Goal: Information Seeking & Learning: Check status

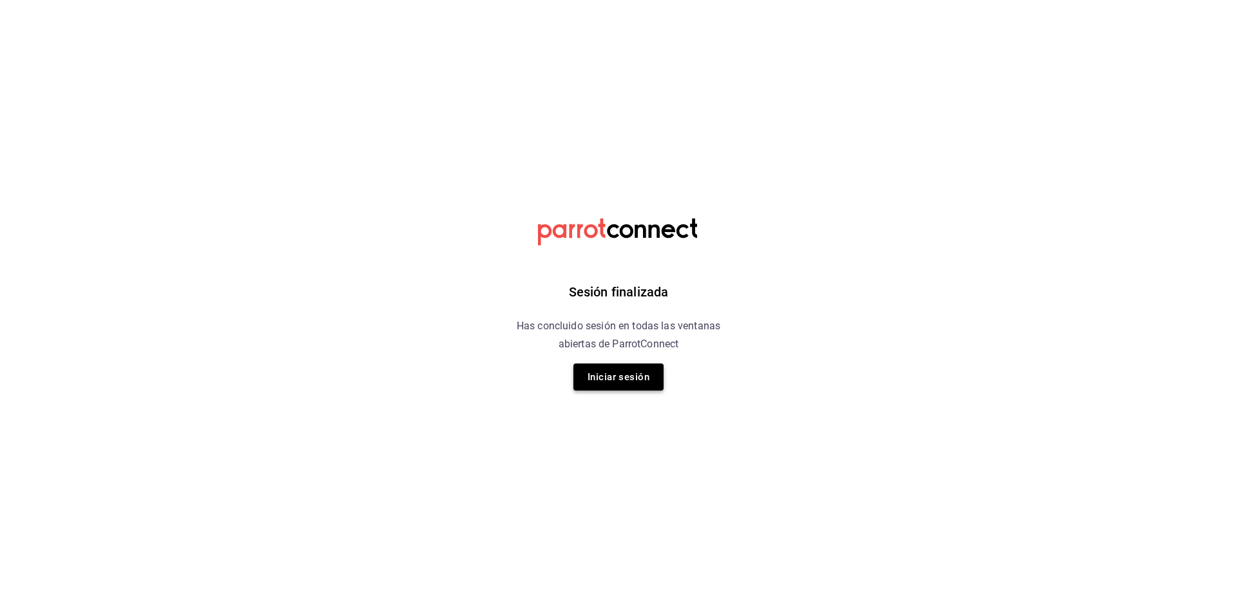
click at [617, 382] on button "Iniciar sesión" at bounding box center [619, 376] width 90 height 27
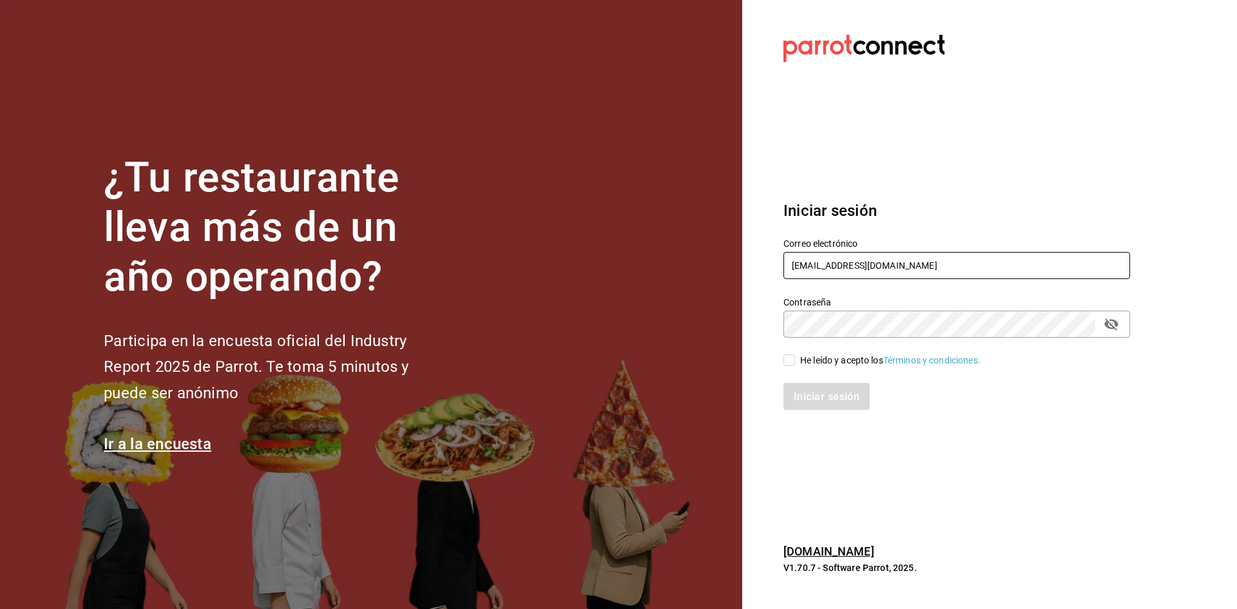
click at [815, 265] on input "[EMAIL_ADDRESS][DOMAIN_NAME]" at bounding box center [957, 265] width 347 height 27
type input "[EMAIL_ADDRESS][DOMAIN_NAME]"
click at [791, 360] on input "He leído y acepto los Términos y condiciones." at bounding box center [790, 360] width 12 height 12
checkbox input "true"
click at [804, 401] on font "Iniciar sesión" at bounding box center [828, 396] width 66 height 12
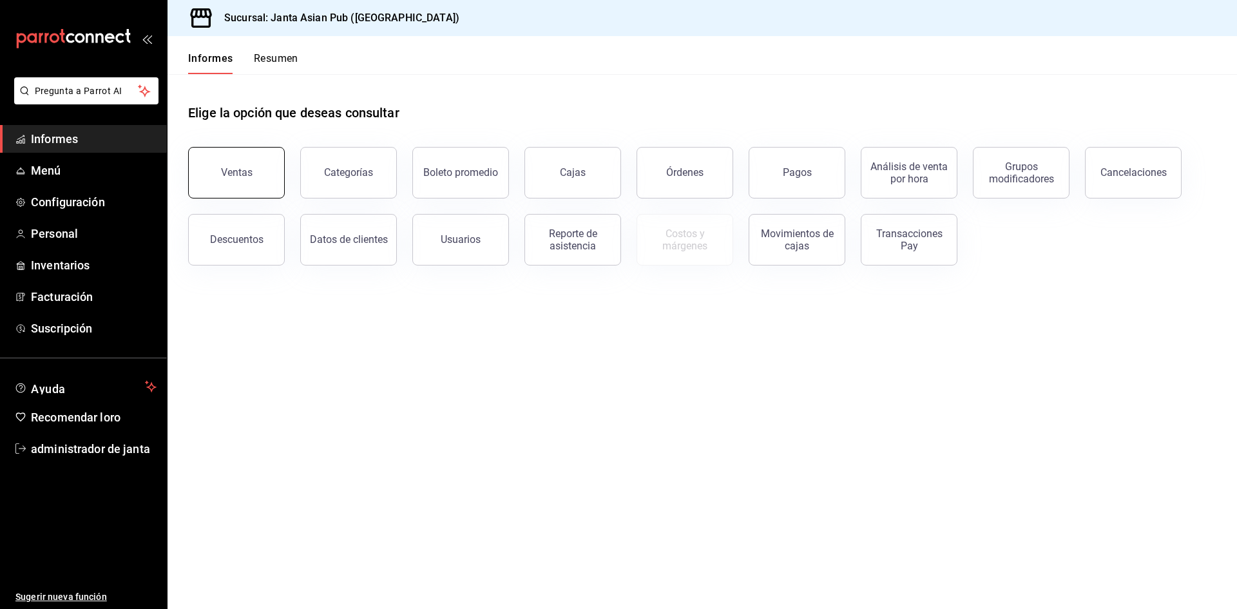
click at [240, 169] on font "Ventas" at bounding box center [237, 172] width 32 height 12
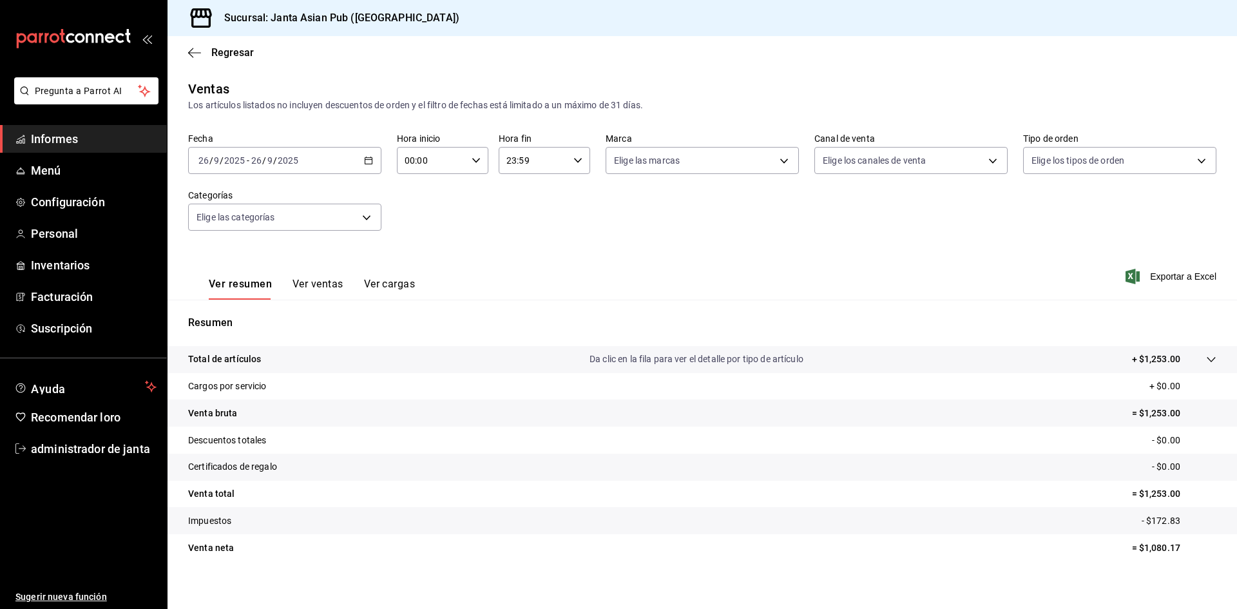
click at [327, 163] on div "[DATE] [DATE] - [DATE] [DATE]" at bounding box center [284, 160] width 193 height 27
click at [240, 226] on span "Ayer" at bounding box center [249, 229] width 100 height 14
click at [287, 157] on input "2025" at bounding box center [288, 160] width 22 height 10
click at [240, 318] on font "Rango de fechas" at bounding box center [233, 315] width 68 height 10
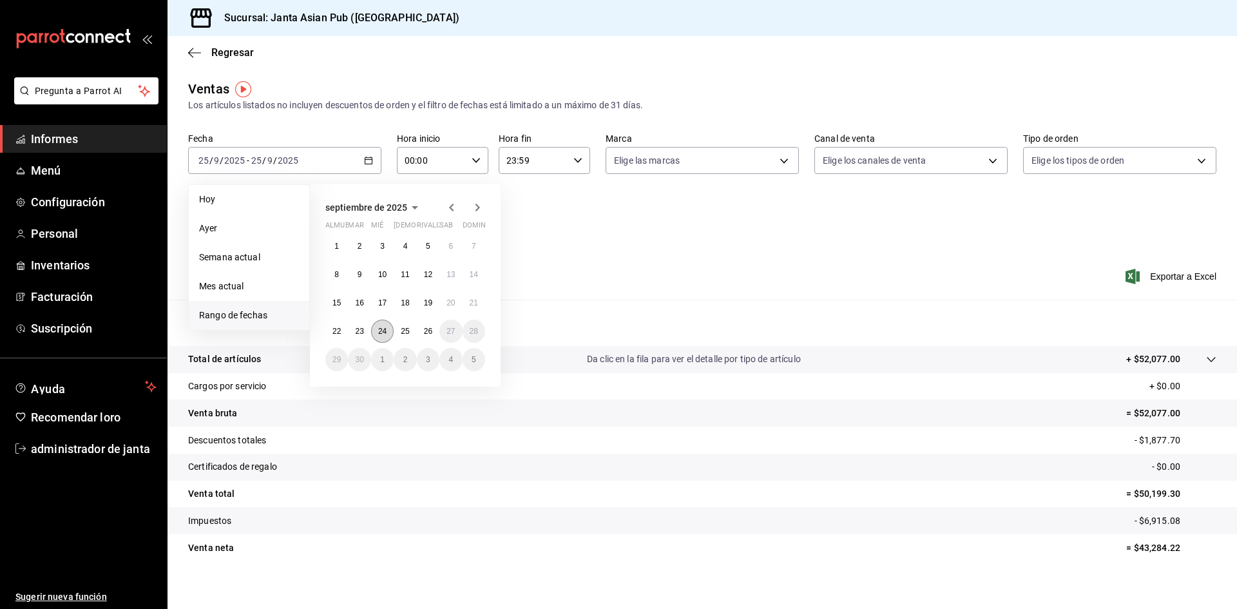
click at [380, 336] on button "24" at bounding box center [382, 331] width 23 height 23
click at [380, 335] on font "24" at bounding box center [382, 331] width 8 height 9
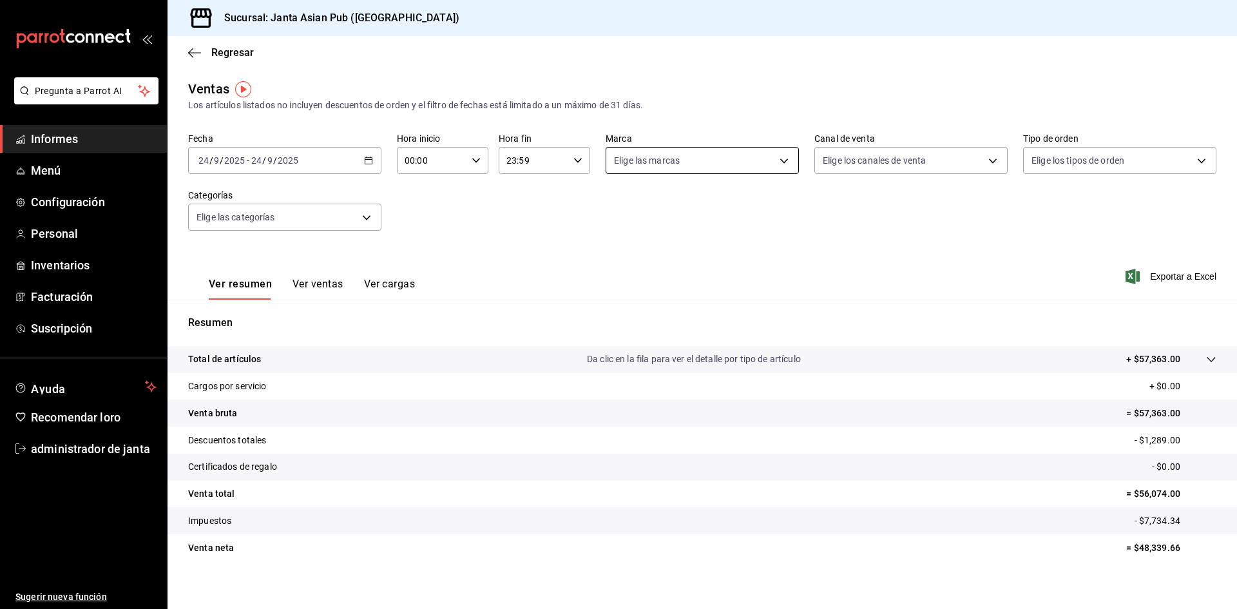
click at [677, 169] on body "Pregunta a Parrot AI Informes Menú Configuración Personal Inventarios Facturaci…" at bounding box center [618, 304] width 1237 height 609
click at [680, 260] on span "Janta Asian Pub - [GEOGRAPHIC_DATA]" at bounding box center [718, 254] width 163 height 14
type input "1db30118-5670-46c3-9d09-b77bd7bb8fe6"
checkbox input "true"
click at [322, 284] on div at bounding box center [618, 304] width 1237 height 609
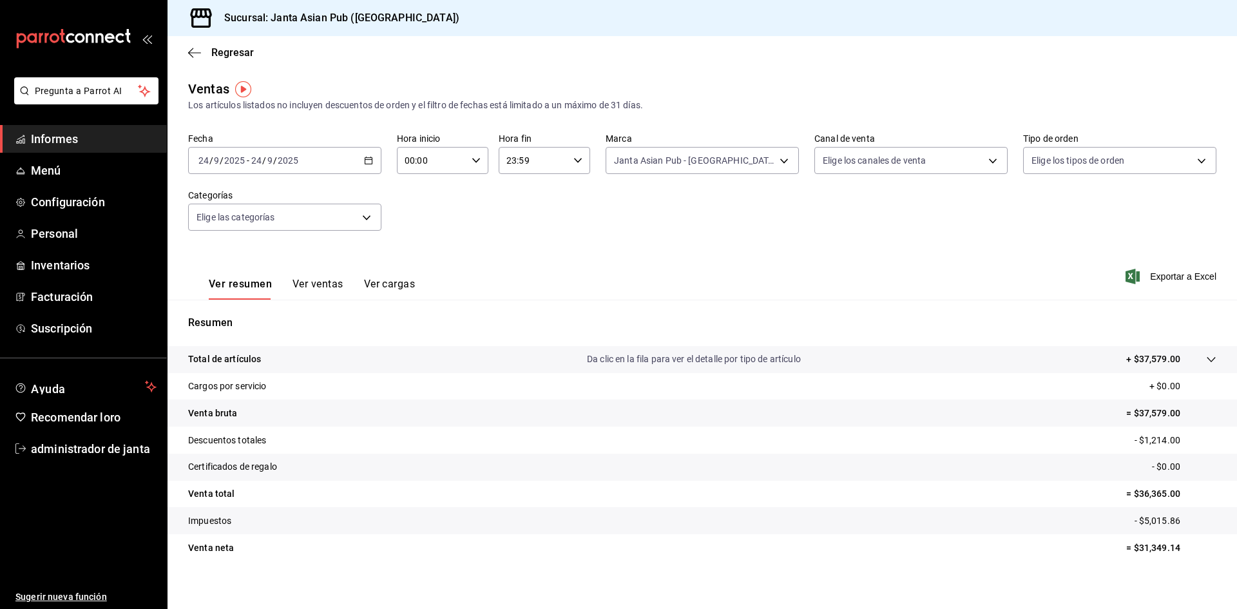
click at [322, 284] on font "Ver ventas" at bounding box center [318, 284] width 51 height 12
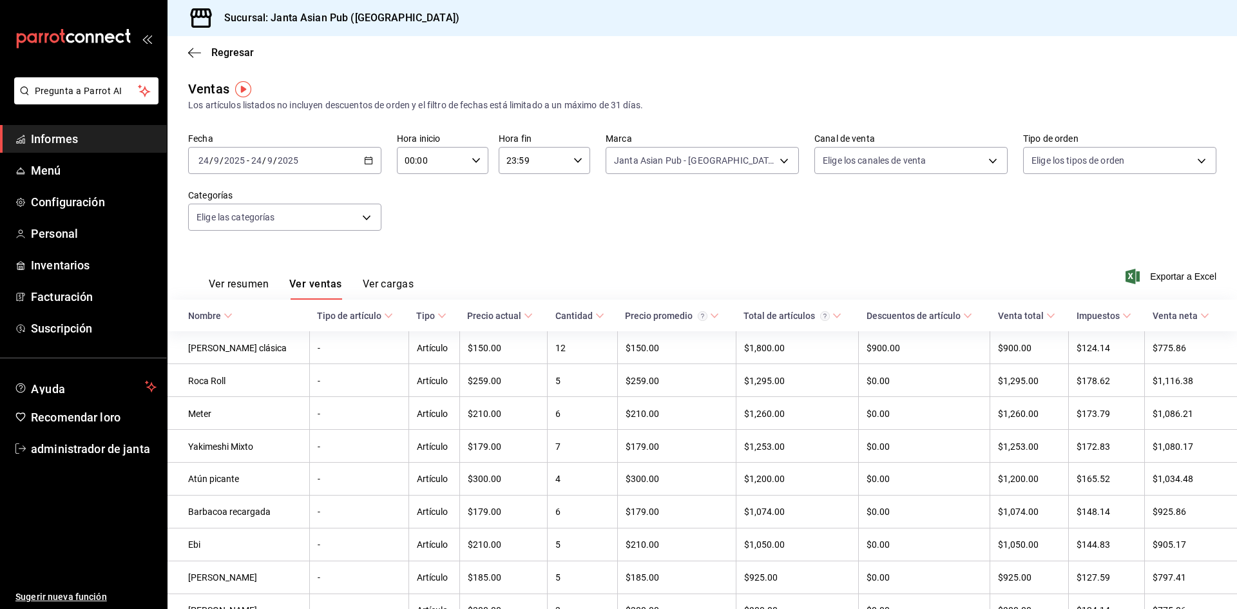
click at [392, 279] on font "Ver cargas" at bounding box center [389, 284] width 52 height 12
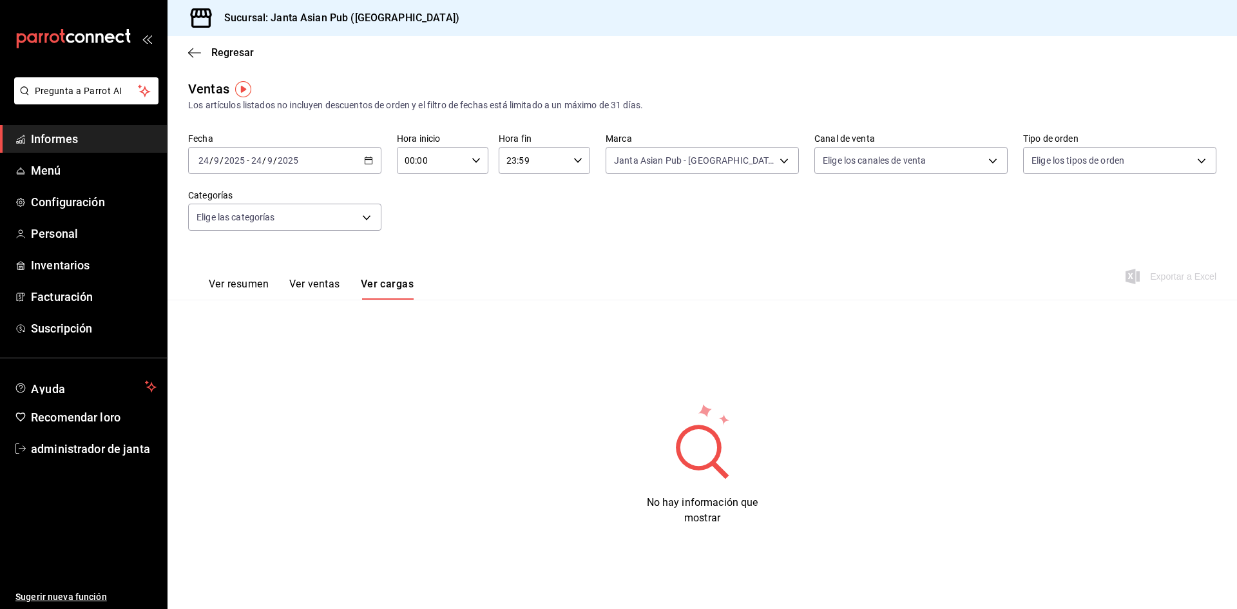
click at [236, 280] on font "Ver resumen" at bounding box center [239, 284] width 60 height 12
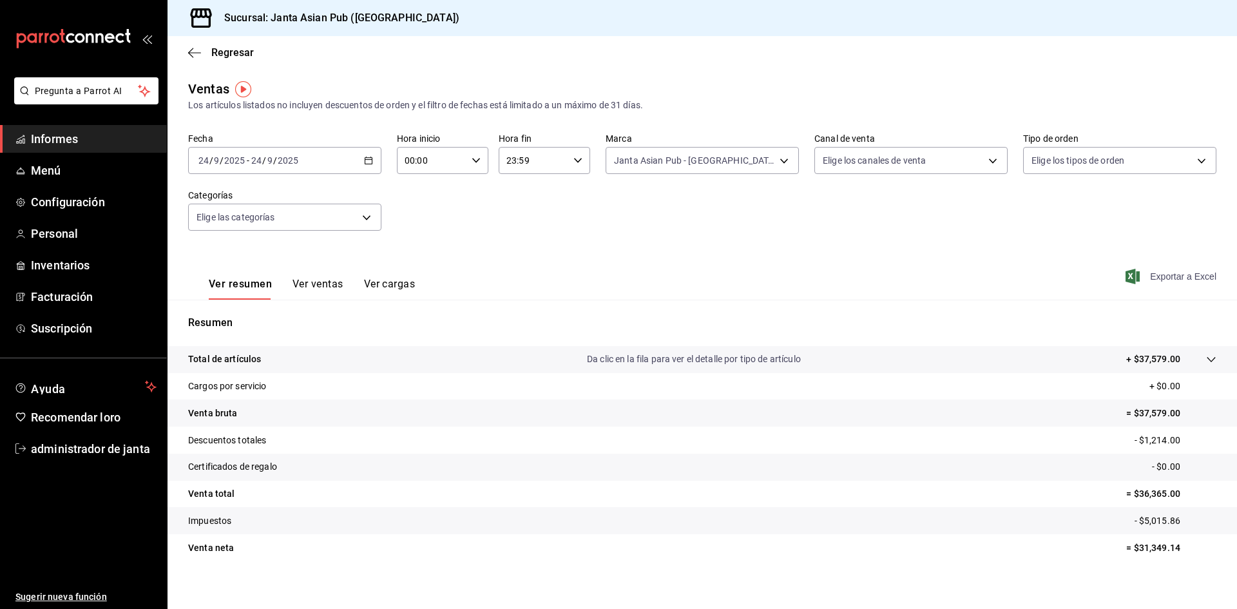
click at [1186, 280] on font "Exportar a Excel" at bounding box center [1183, 276] width 66 height 10
click at [190, 50] on icon "button" at bounding box center [194, 53] width 13 height 12
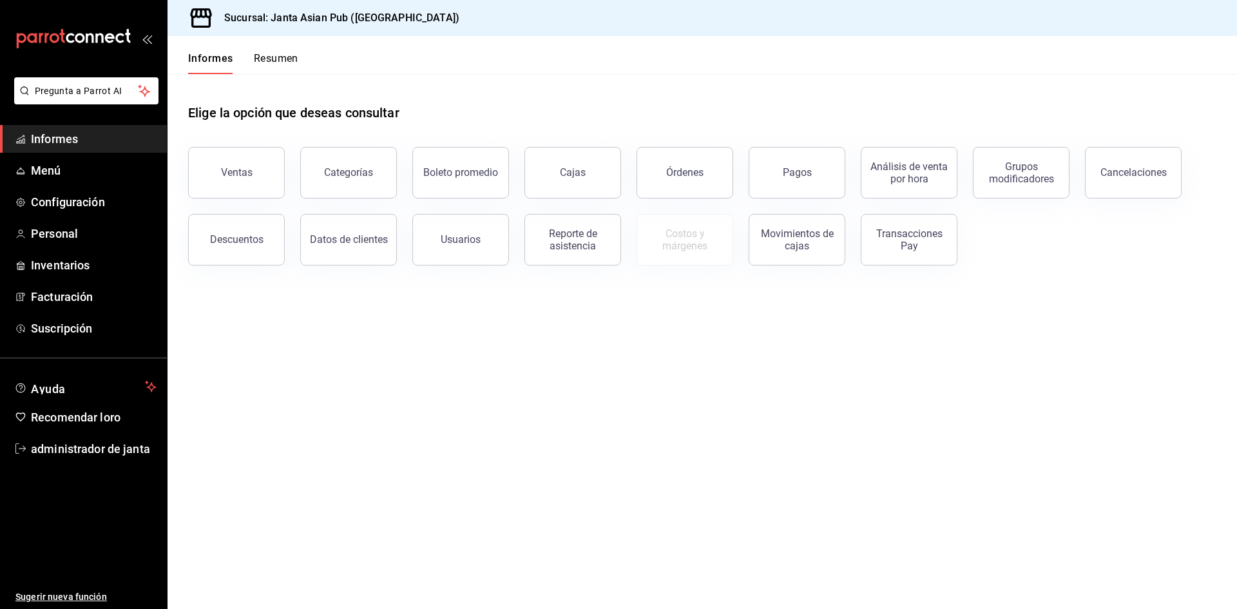
click at [266, 57] on font "Resumen" at bounding box center [276, 58] width 44 height 12
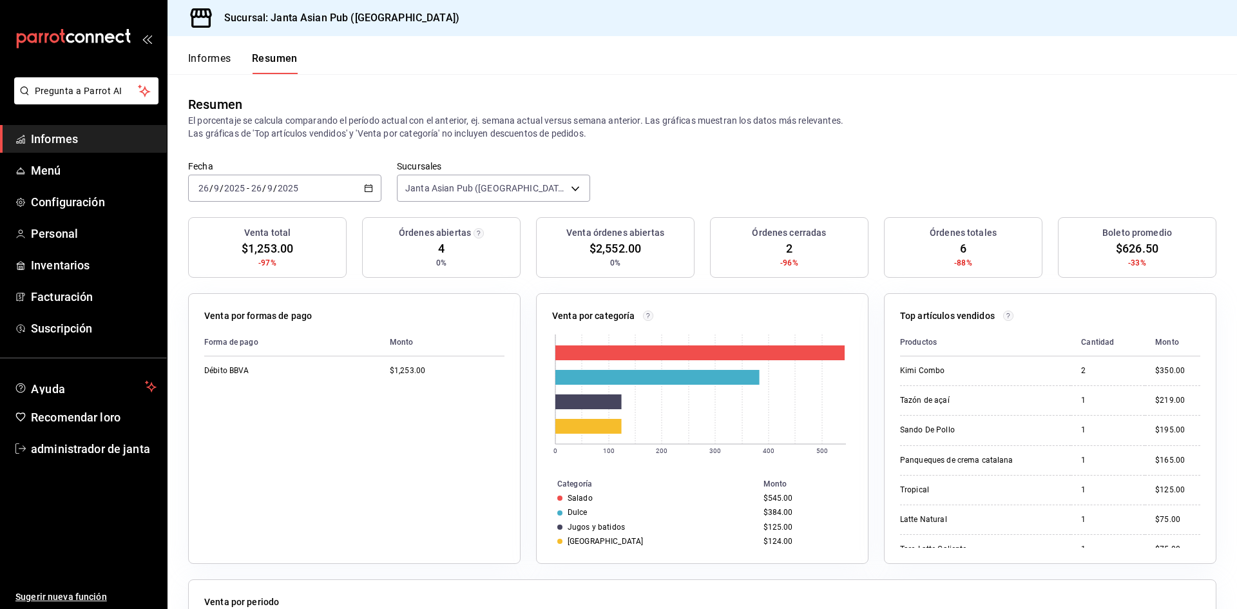
click at [312, 184] on div "[DATE] [DATE] - [DATE] [DATE]" at bounding box center [284, 188] width 193 height 27
click at [253, 372] on font "Rango de fechas" at bounding box center [233, 372] width 68 height 10
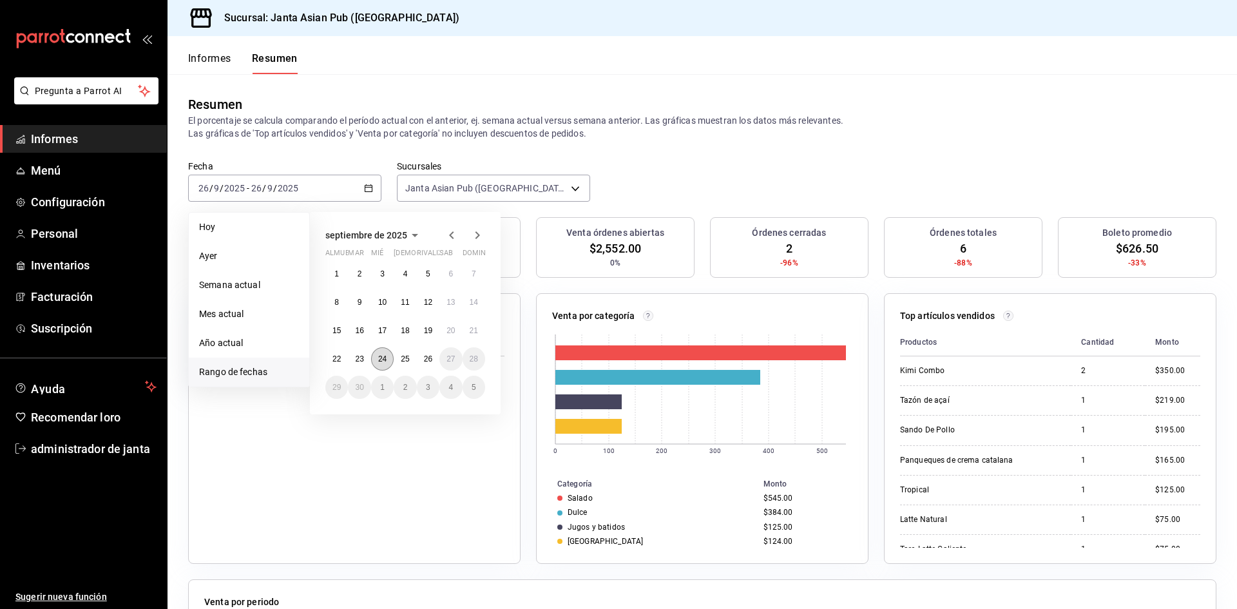
click at [386, 359] on font "24" at bounding box center [382, 358] width 8 height 9
click at [382, 363] on font "24" at bounding box center [382, 358] width 8 height 9
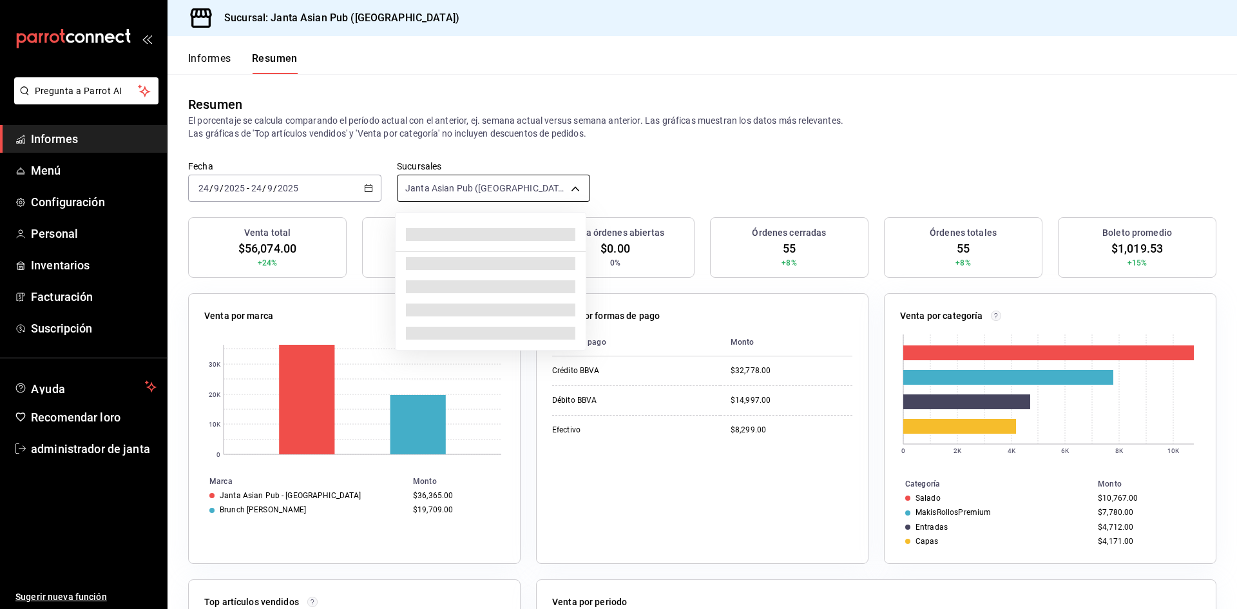
click at [500, 200] on body "Pregunta a Parrot AI Informes Menú Configuración Personal Inventarios Facturaci…" at bounding box center [618, 304] width 1237 height 609
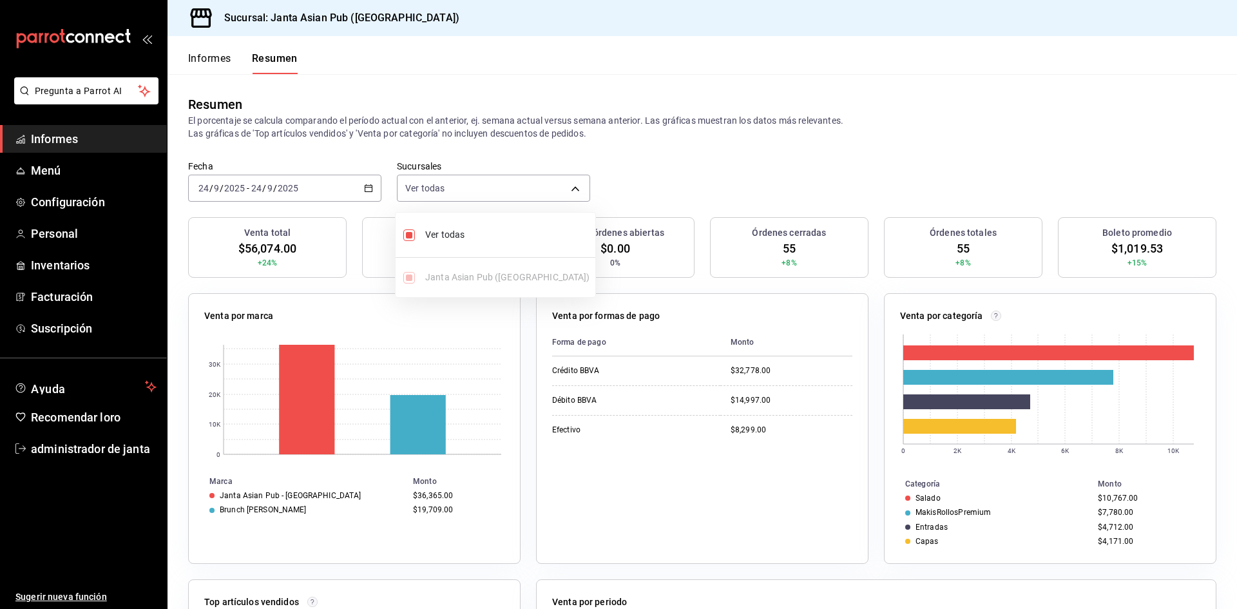
click at [693, 155] on div at bounding box center [618, 304] width 1237 height 609
click at [227, 61] on font "Informes" at bounding box center [209, 58] width 43 height 12
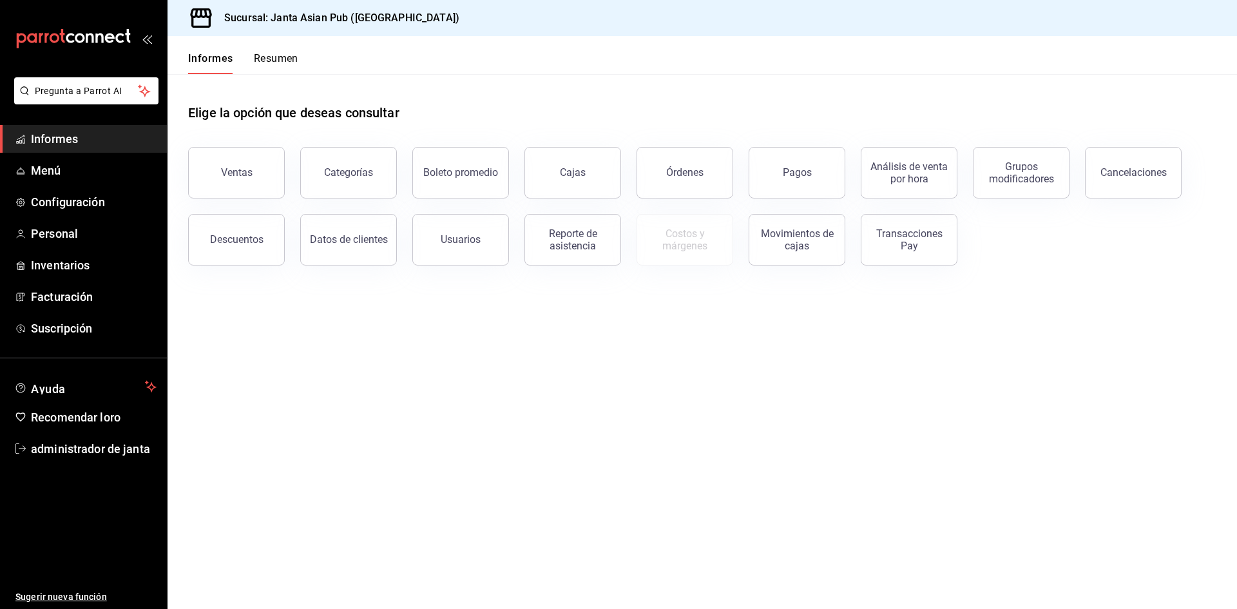
click at [571, 164] on link "Cajas" at bounding box center [573, 173] width 97 height 52
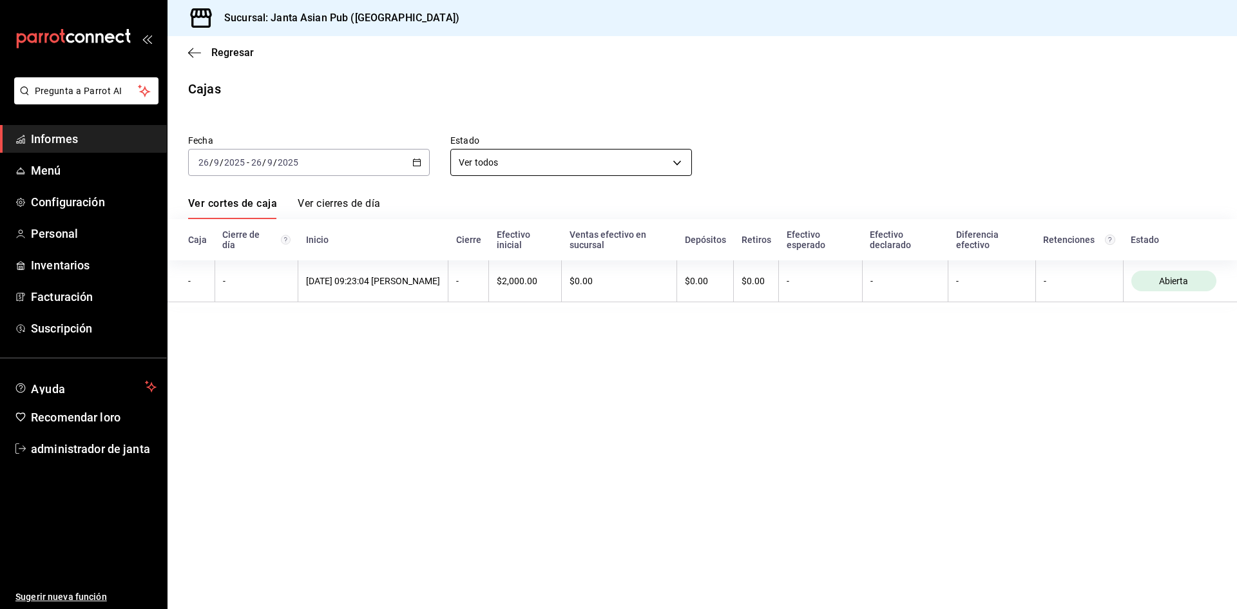
click at [564, 160] on body "Pregunta a Parrot AI Informes Menú Configuración Personal Inventarios Facturaci…" at bounding box center [618, 304] width 1237 height 609
click at [365, 165] on div at bounding box center [618, 304] width 1237 height 609
click at [200, 55] on icon "button" at bounding box center [194, 53] width 13 height 12
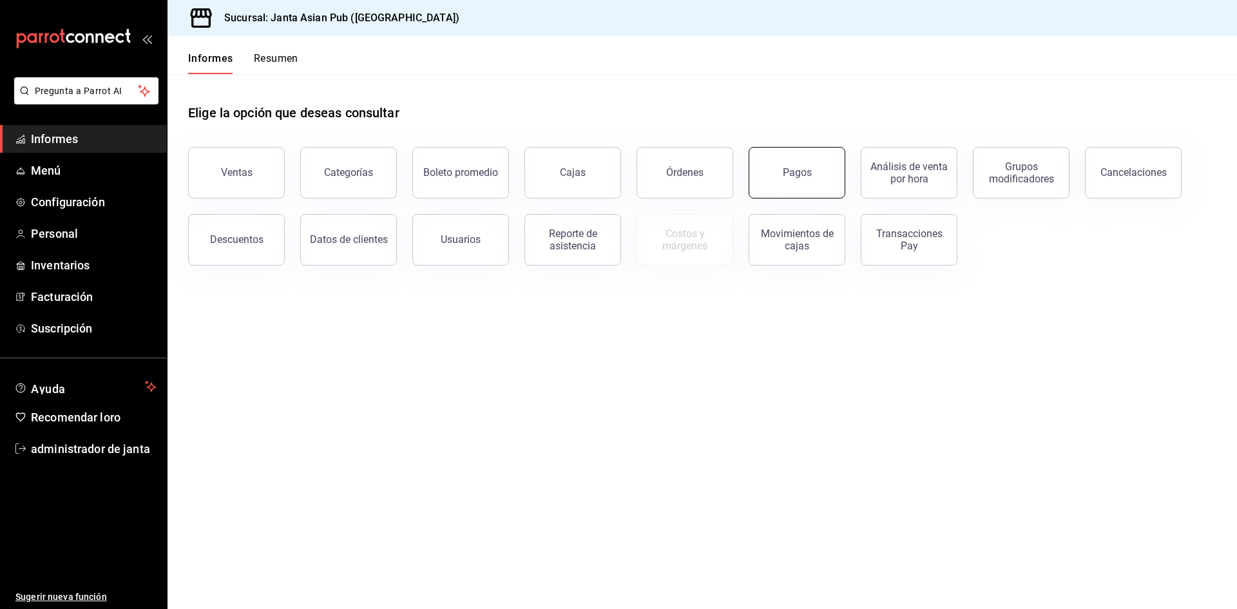
click at [813, 176] on button "Pagos" at bounding box center [797, 173] width 97 height 52
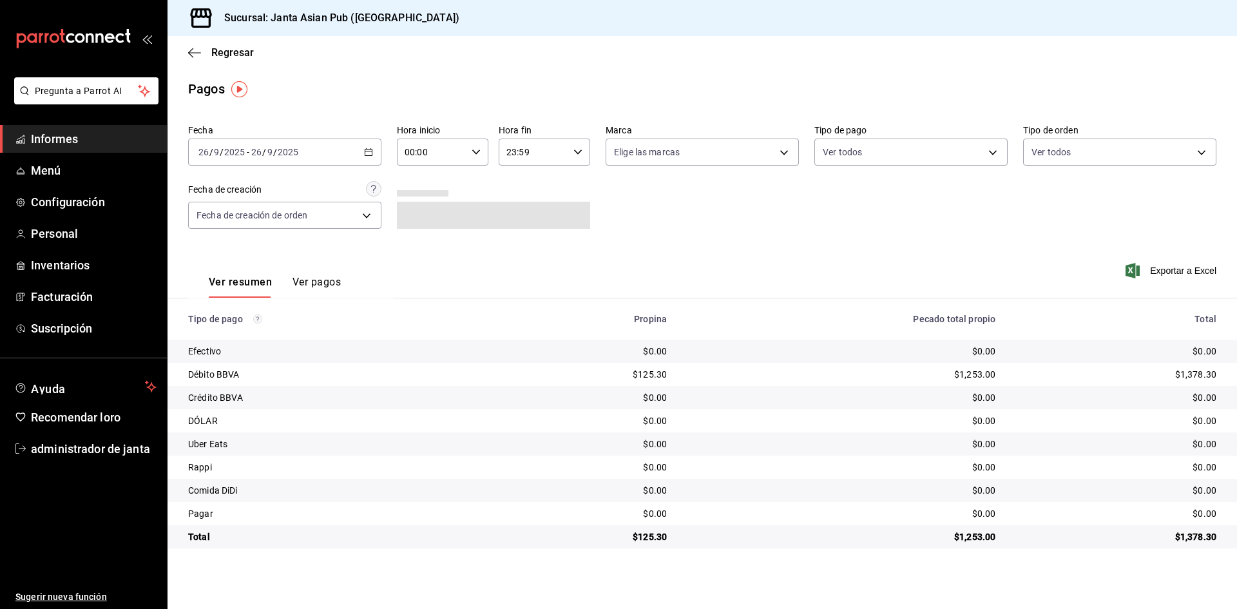
click at [301, 148] on div "[DATE] [DATE] - [DATE] [DATE]" at bounding box center [284, 152] width 193 height 27
click at [229, 340] on font "Rango de fechas" at bounding box center [233, 336] width 68 height 10
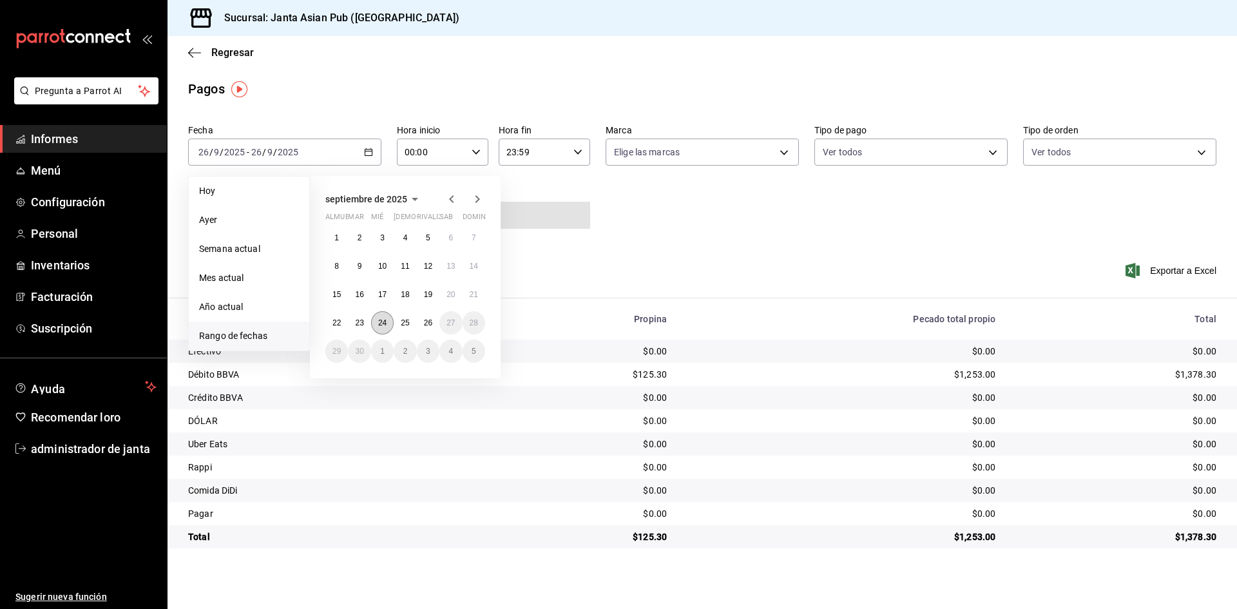
click at [377, 317] on button "24" at bounding box center [382, 322] width 23 height 23
click at [661, 217] on div "Fecha 2025-09-26 26 / 9 / 2025 - 2025-09-26 26 / 9 / 2025 Hoy Ayer Semana actua…" at bounding box center [702, 181] width 1028 height 125
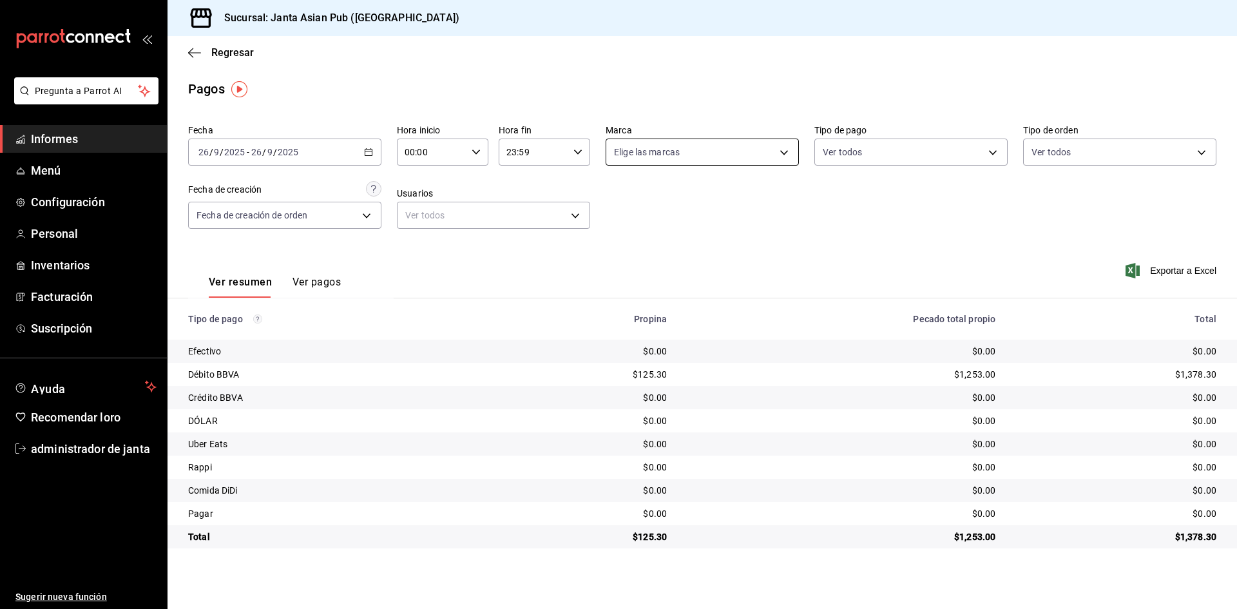
click at [670, 156] on body "Pregunta a Parrot AI Informes Menú Configuración Personal Inventarios Facturaci…" at bounding box center [618, 304] width 1237 height 609
click at [665, 244] on font "Janta Asian Pub - [GEOGRAPHIC_DATA]" at bounding box center [722, 245] width 163 height 10
type input "1db30118-5670-46c3-9d09-b77bd7bb8fe6"
checkbox input "true"
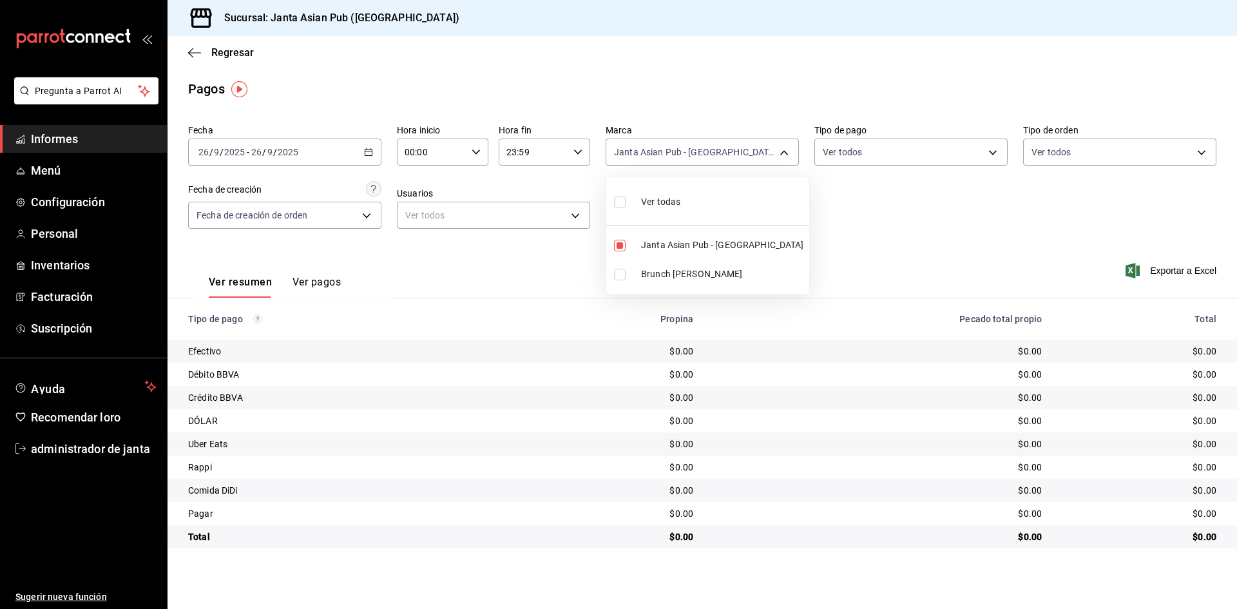
drag, startPoint x: 302, startPoint y: 250, endPoint x: 302, endPoint y: 186, distance: 63.8
click at [305, 246] on div at bounding box center [618, 304] width 1237 height 609
click at [280, 149] on input "2025" at bounding box center [288, 152] width 22 height 10
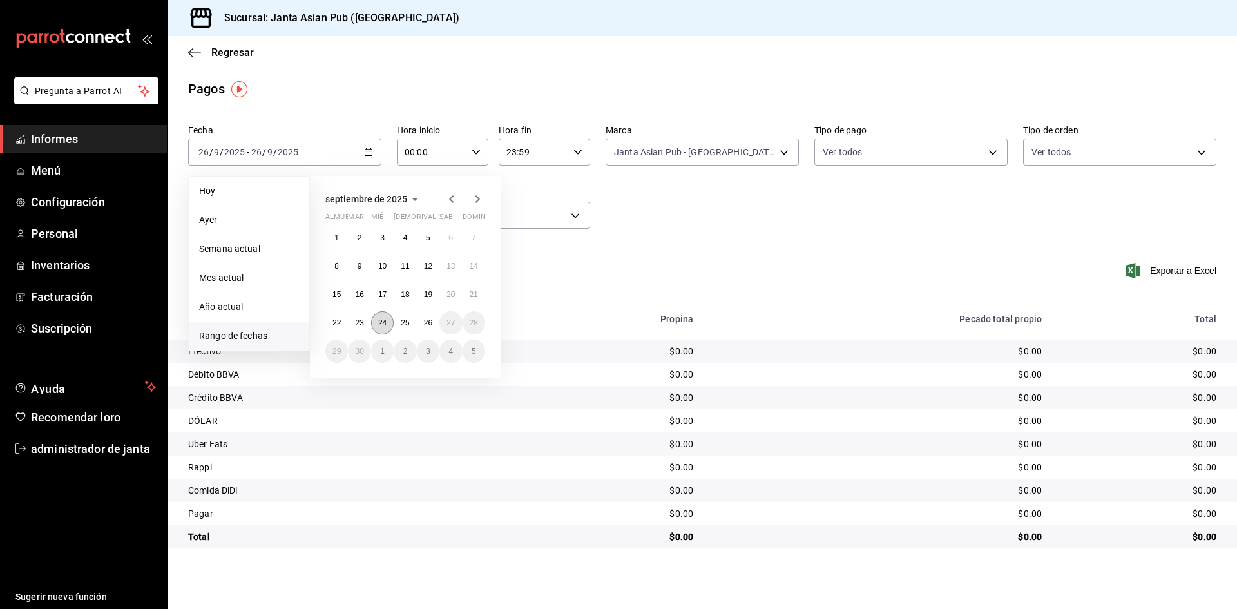
click at [379, 322] on font "24" at bounding box center [382, 322] width 8 height 9
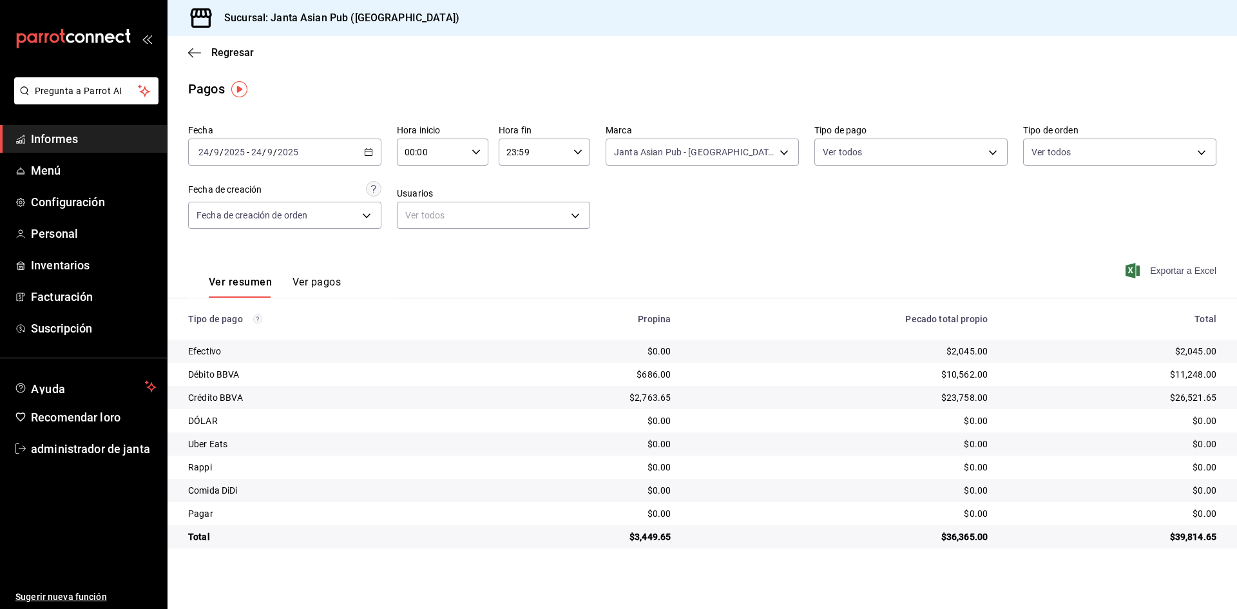
click at [1179, 274] on font "Exportar a Excel" at bounding box center [1183, 270] width 66 height 10
click at [64, 442] on font "administrador de janta" at bounding box center [90, 449] width 119 height 14
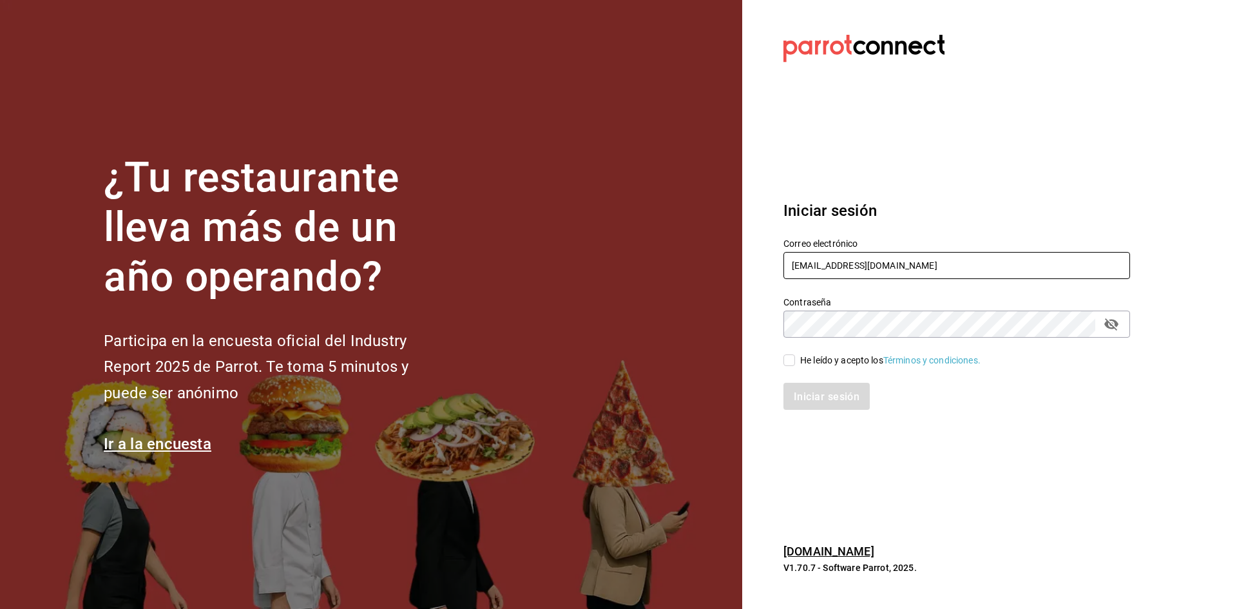
click at [876, 273] on input "administracion@sushizone.com" at bounding box center [957, 265] width 347 height 27
type input "sushizoneexpress@gmail.com"
click at [805, 361] on font "He leído y acepto los" at bounding box center [841, 360] width 83 height 10
click at [795, 361] on input "He leído y acepto los Términos y condiciones." at bounding box center [790, 360] width 12 height 12
checkbox input "true"
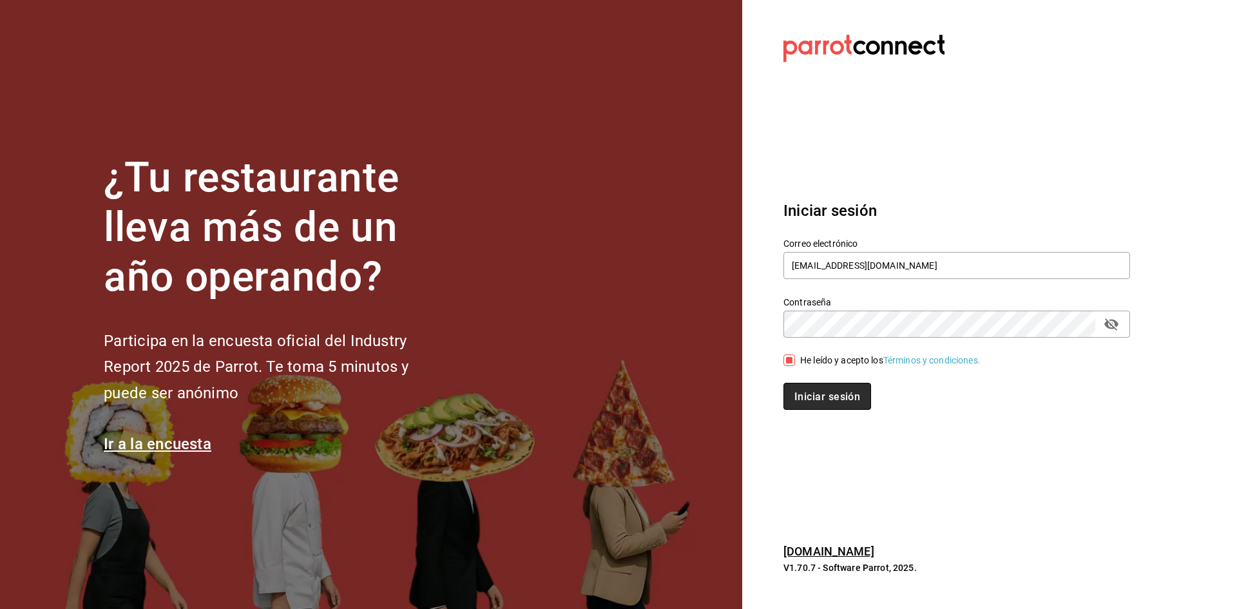
click at [806, 407] on button "Iniciar sesión" at bounding box center [828, 396] width 88 height 27
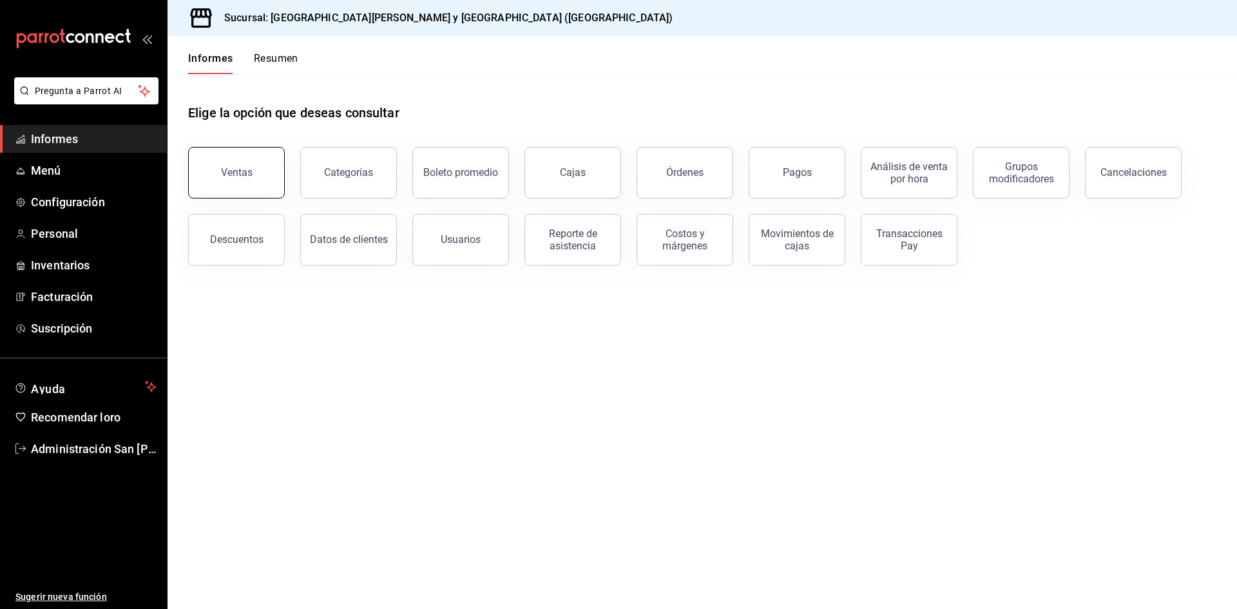
click at [237, 166] on button "Ventas" at bounding box center [236, 173] width 97 height 52
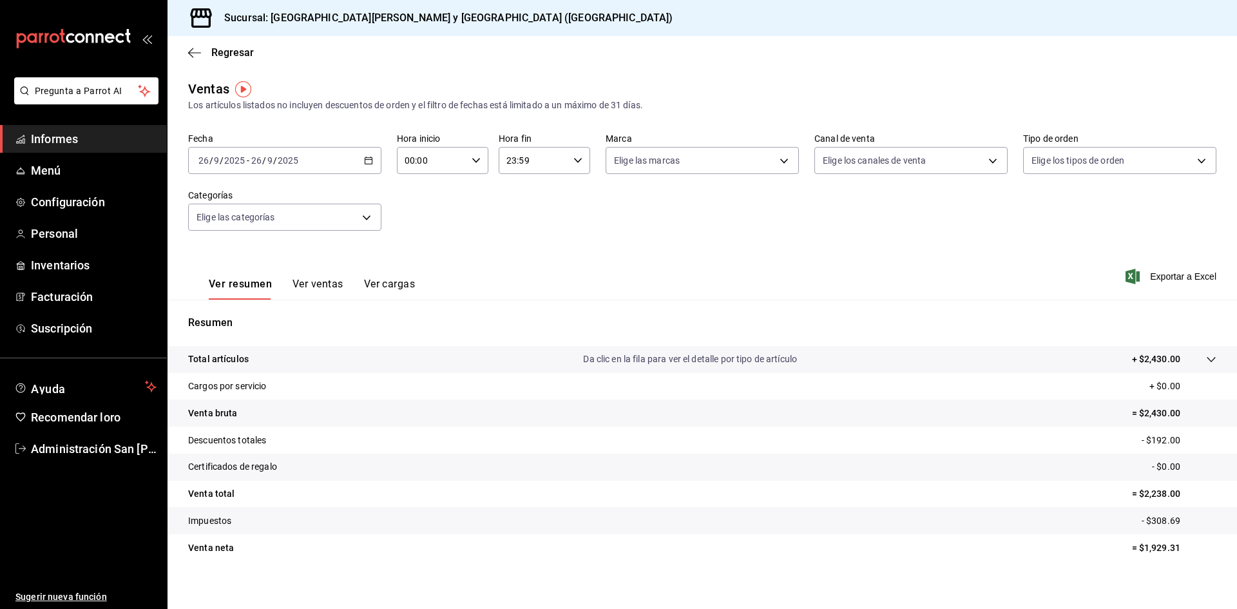
click at [55, 132] on font "Informes" at bounding box center [54, 139] width 47 height 14
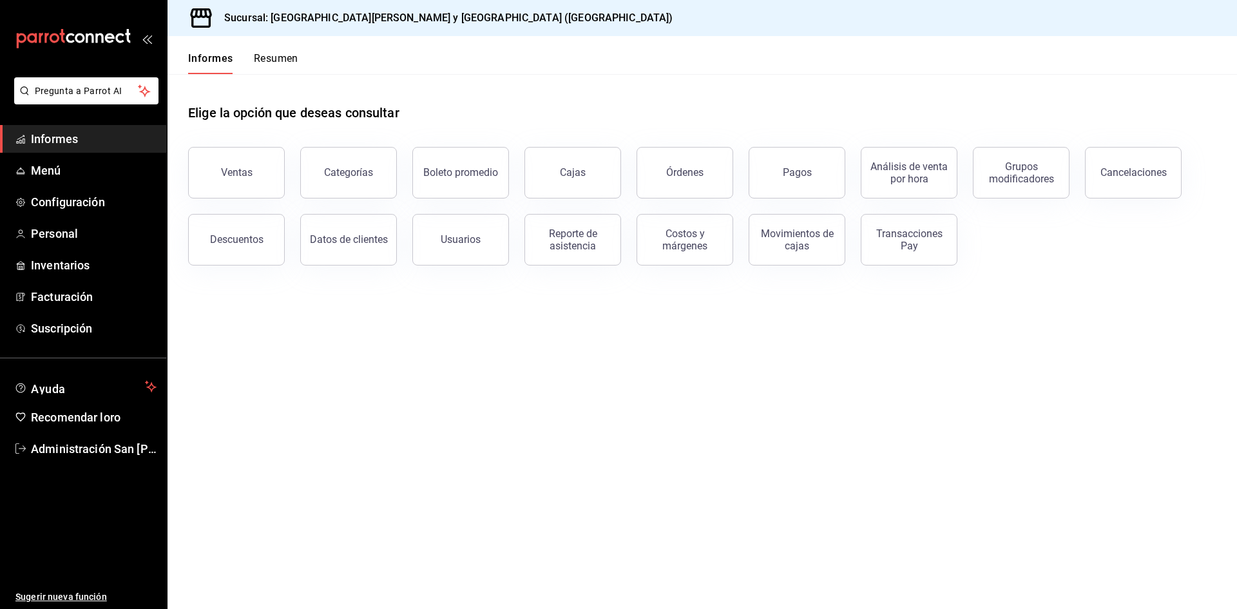
click at [287, 60] on font "Resumen" at bounding box center [276, 58] width 44 height 12
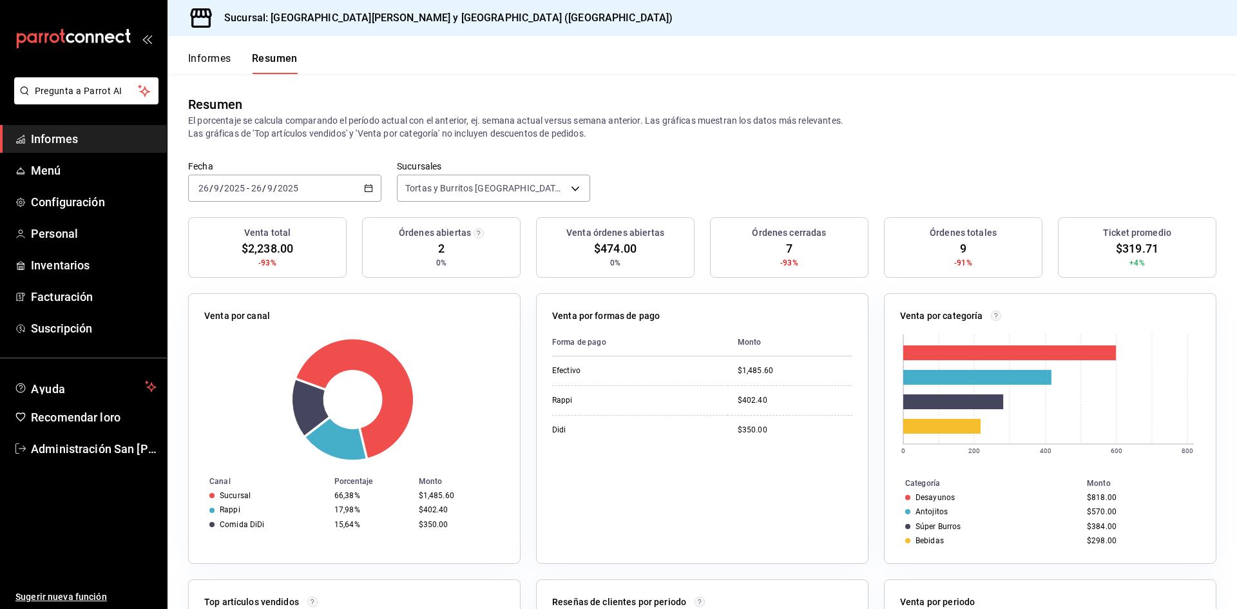
click at [260, 188] on input "26" at bounding box center [257, 188] width 12 height 10
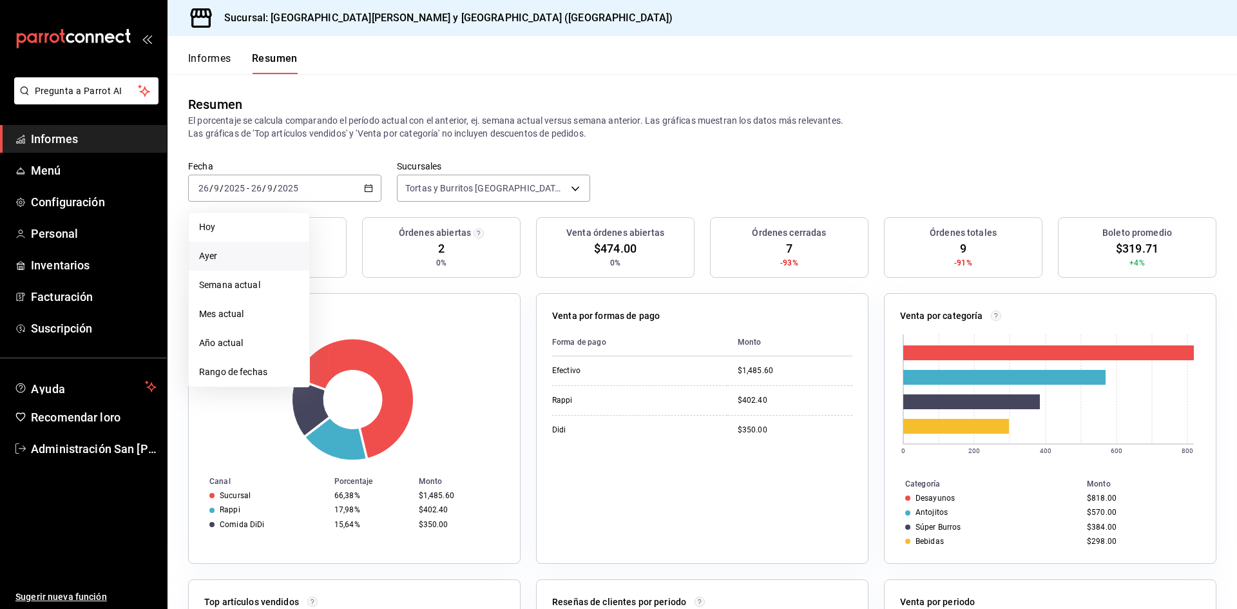
click at [225, 252] on span "Ayer" at bounding box center [249, 256] width 100 height 14
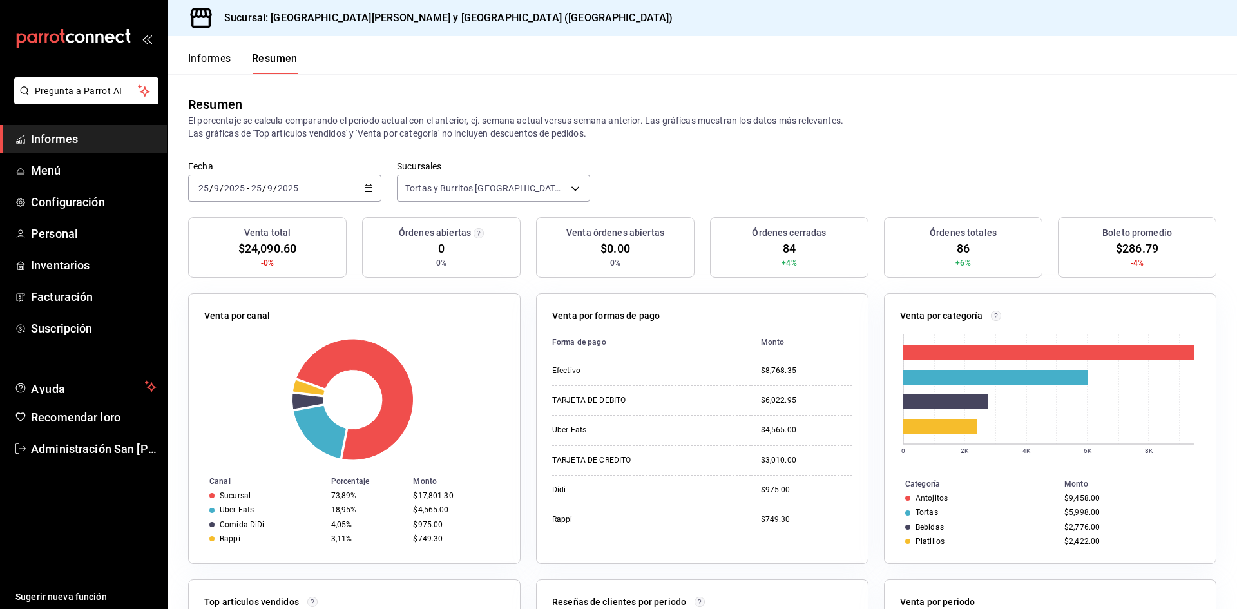
click at [204, 54] on font "Informes" at bounding box center [209, 58] width 43 height 12
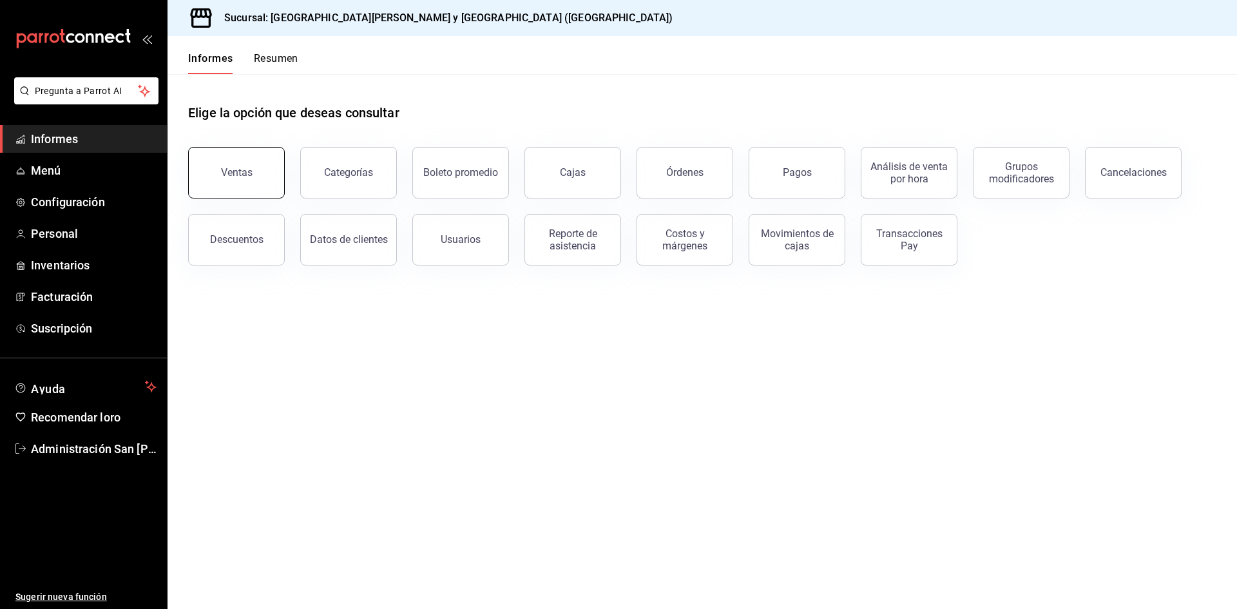
click at [255, 179] on button "Ventas" at bounding box center [236, 173] width 97 height 52
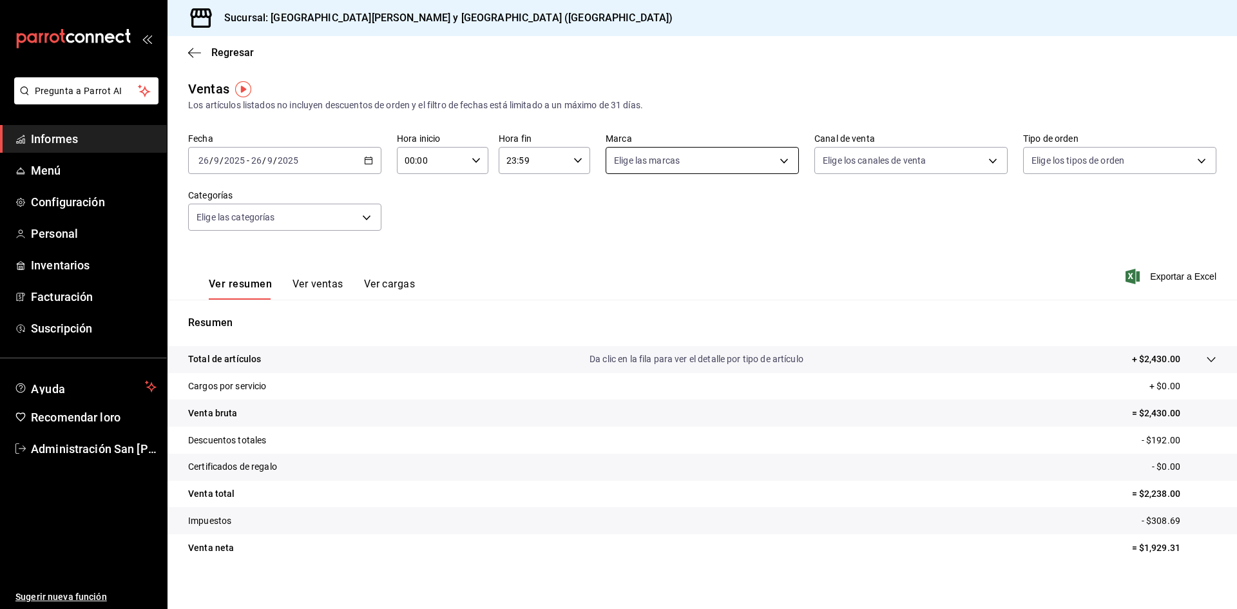
click at [670, 171] on body "Pregunta a Parrot AI Informes Menú Configuración Personal Inventarios Facturaci…" at bounding box center [618, 304] width 1237 height 609
click at [200, 53] on div at bounding box center [618, 304] width 1237 height 609
drag, startPoint x: 206, startPoint y: 57, endPoint x: 199, endPoint y: 59, distance: 6.9
click at [199, 59] on div "Regresar" at bounding box center [703, 52] width 1070 height 33
click at [195, 55] on icon "button" at bounding box center [194, 53] width 13 height 12
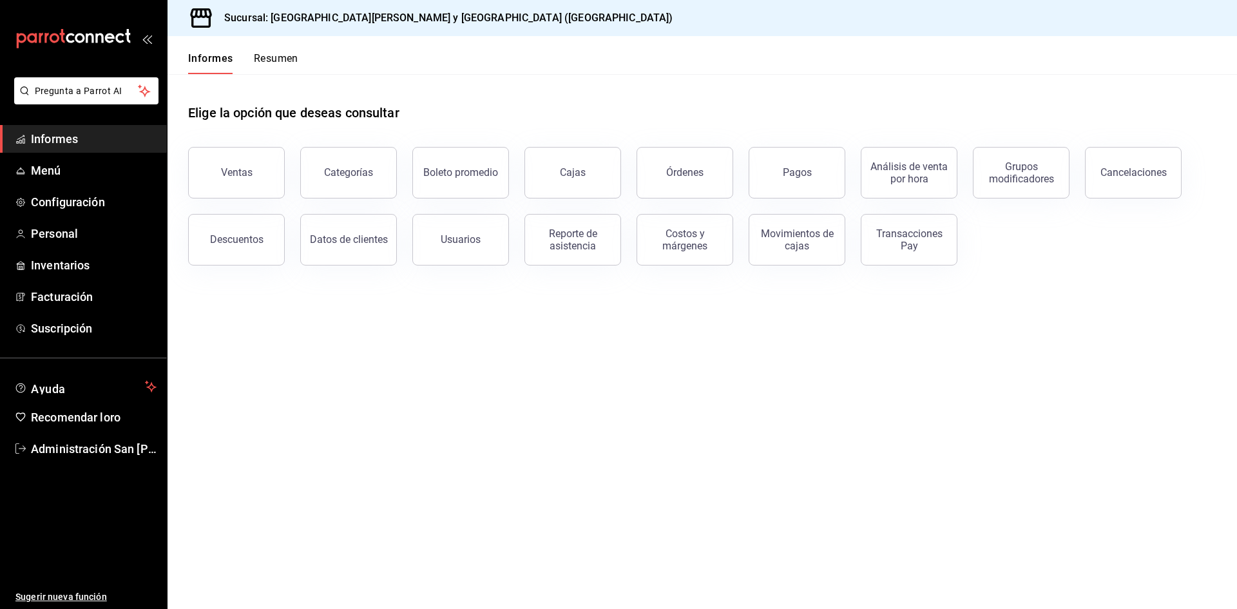
click at [279, 56] on font "Resumen" at bounding box center [276, 58] width 44 height 12
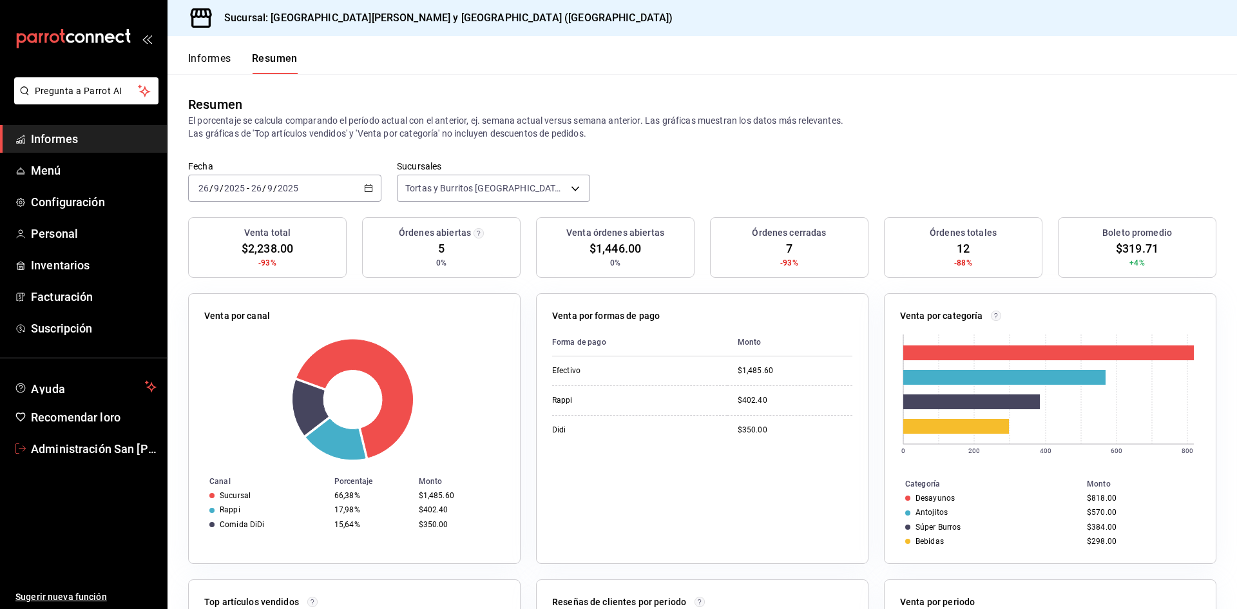
click at [88, 452] on font "Administración San Benito" at bounding box center [129, 449] width 196 height 14
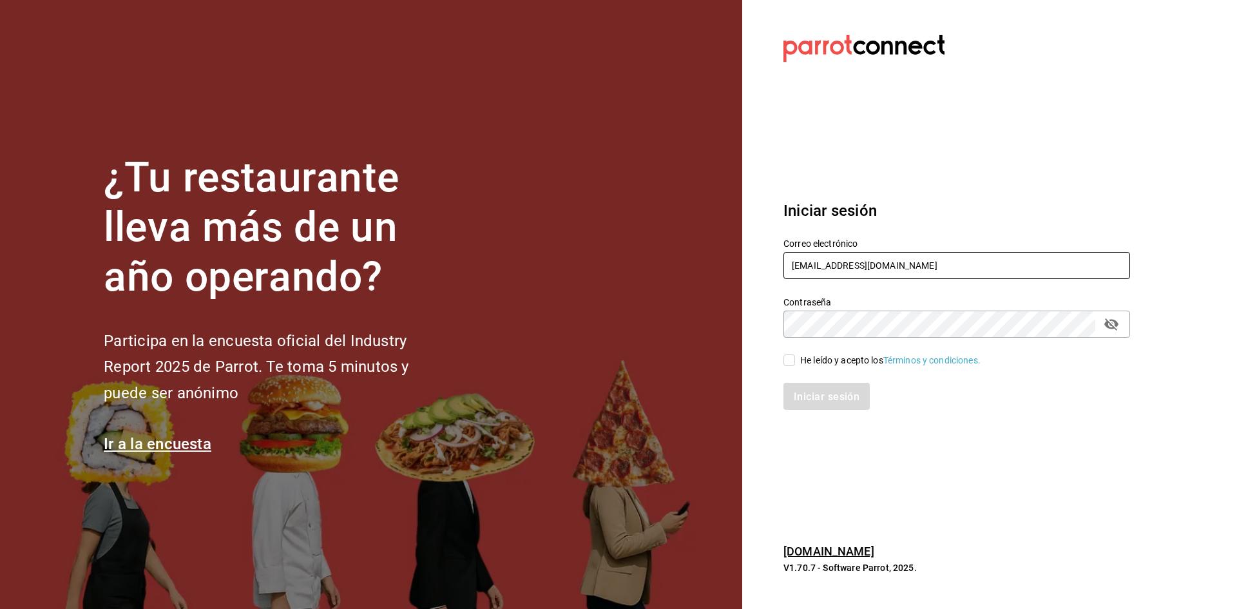
click at [831, 268] on input "sushizoneexpress@gmail.com" at bounding box center [957, 265] width 347 height 27
type input "administracion@sushizone.com"
click at [801, 356] on font "He leído y acepto los" at bounding box center [841, 360] width 83 height 10
click at [795, 356] on input "He leído y acepto los Términos y condiciones." at bounding box center [790, 360] width 12 height 12
checkbox input "true"
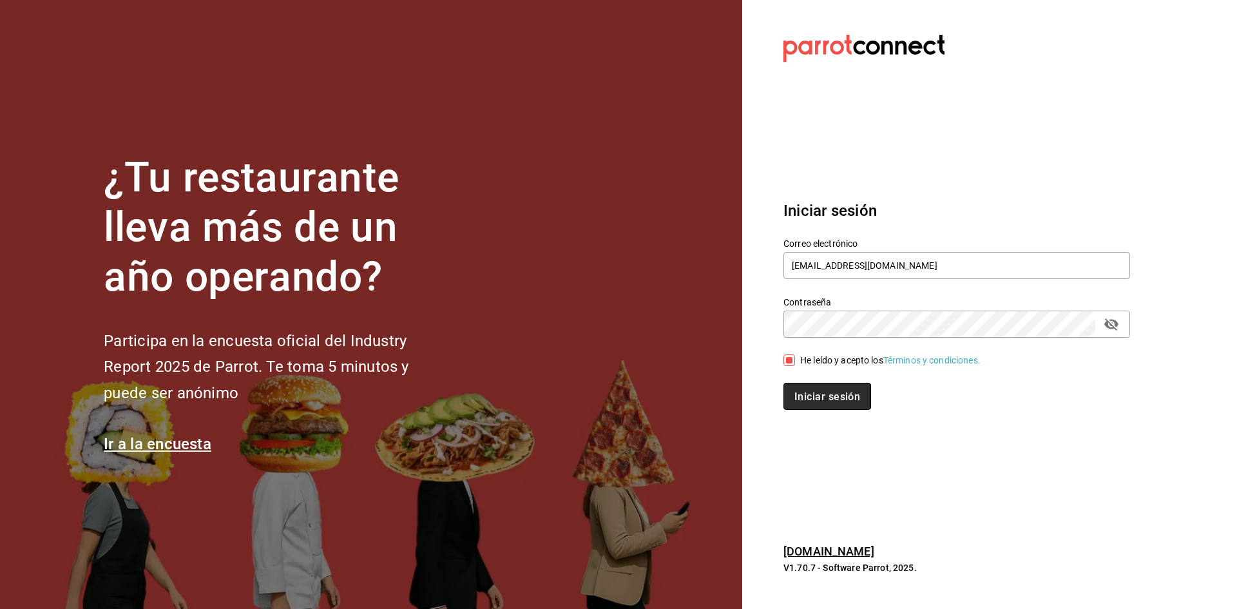
click at [815, 399] on font "Iniciar sesión" at bounding box center [828, 396] width 66 height 12
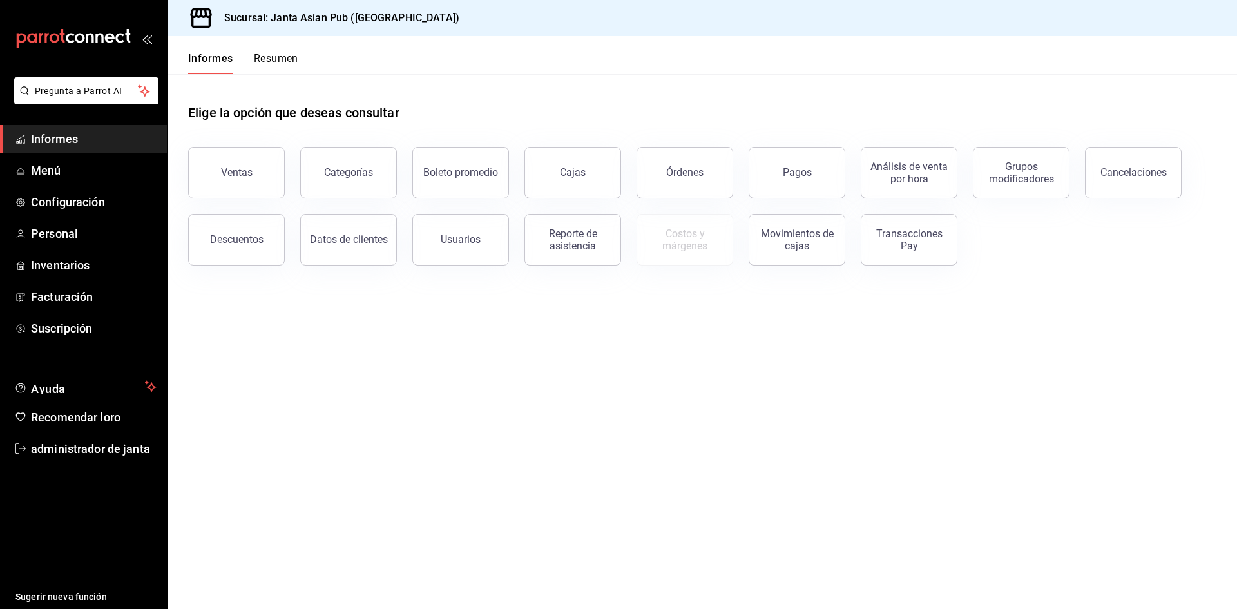
click at [293, 68] on button "Resumen" at bounding box center [276, 63] width 44 height 23
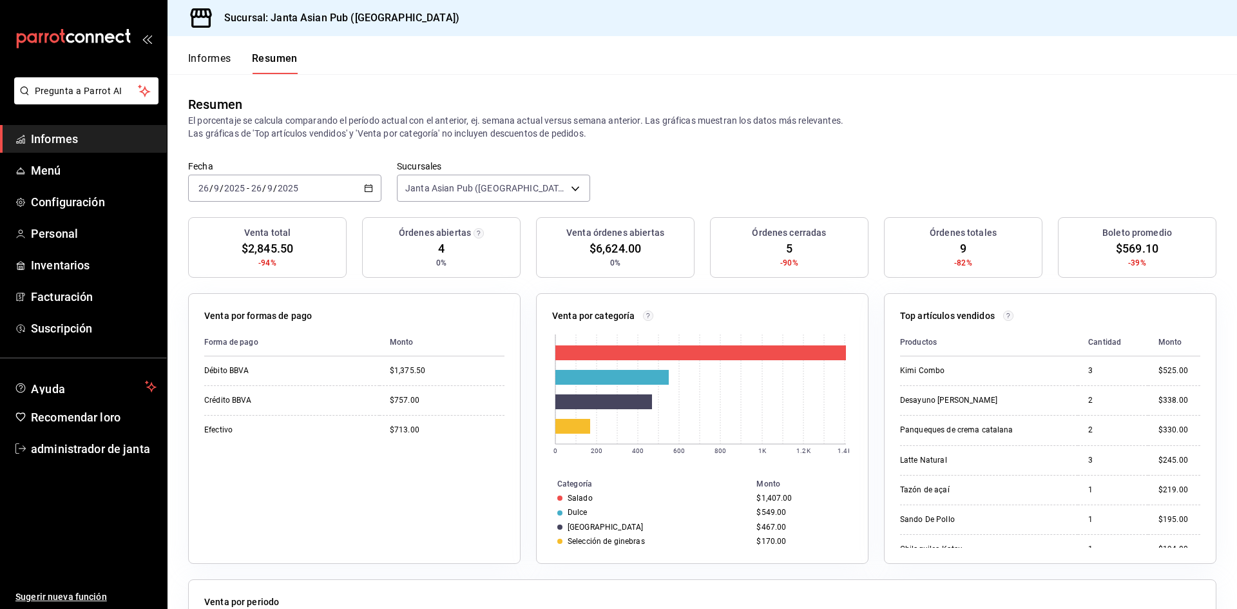
click at [234, 193] on input "2025" at bounding box center [235, 188] width 22 height 10
click at [222, 374] on font "Rango de fechas" at bounding box center [233, 372] width 68 height 10
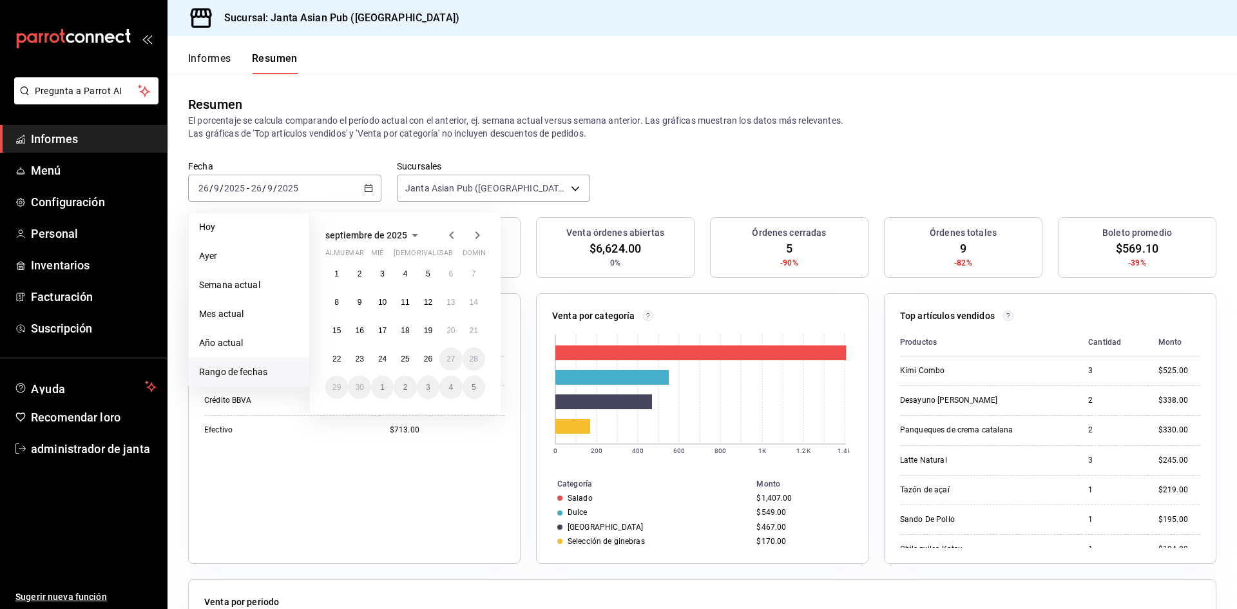
click at [449, 233] on icon "button" at bounding box center [451, 234] width 15 height 15
click at [478, 238] on icon "button" at bounding box center [477, 234] width 15 height 15
click at [333, 275] on button "1" at bounding box center [336, 273] width 23 height 23
click at [403, 358] on font "25" at bounding box center [405, 358] width 8 height 9
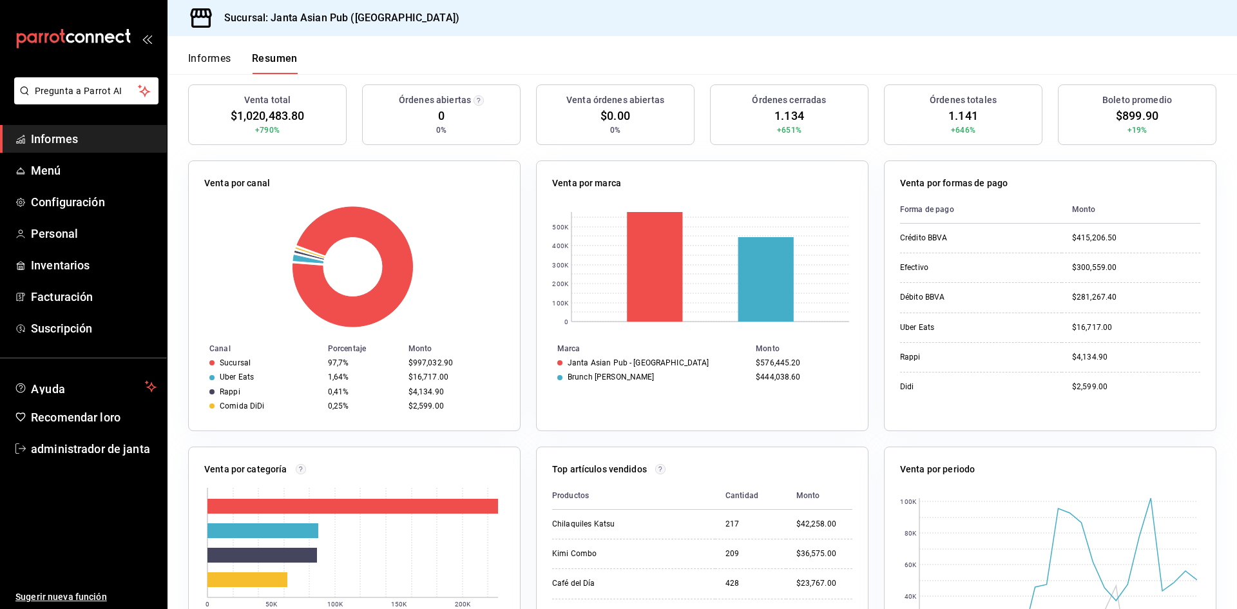
scroll to position [68, 0]
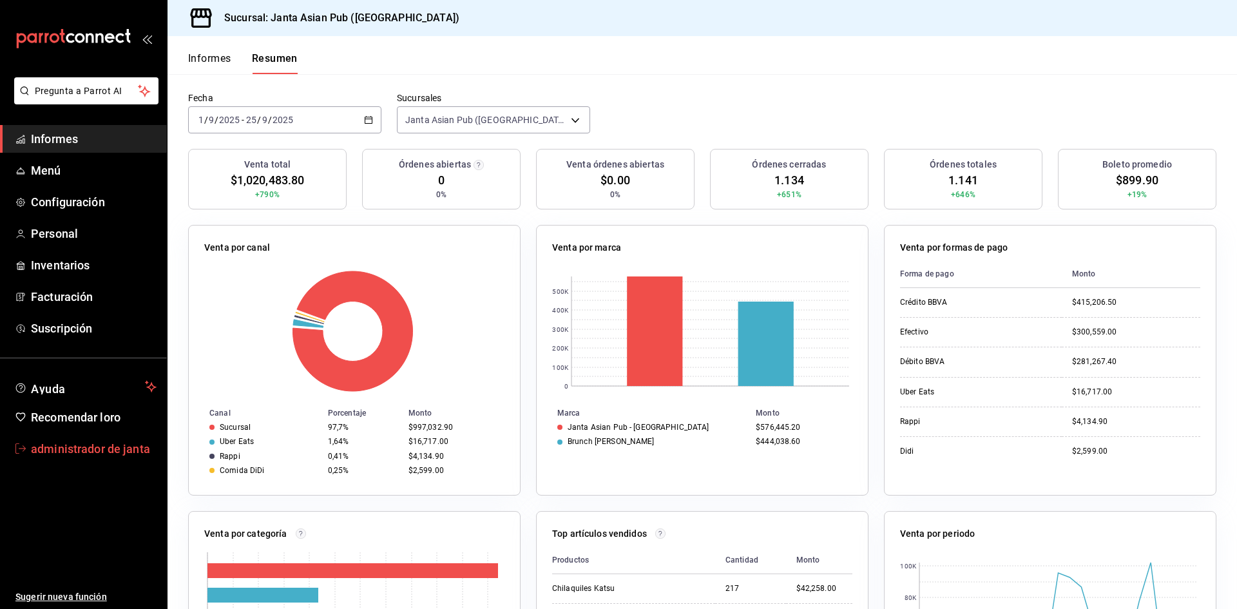
click at [79, 451] on font "administrador de janta" at bounding box center [90, 449] width 119 height 14
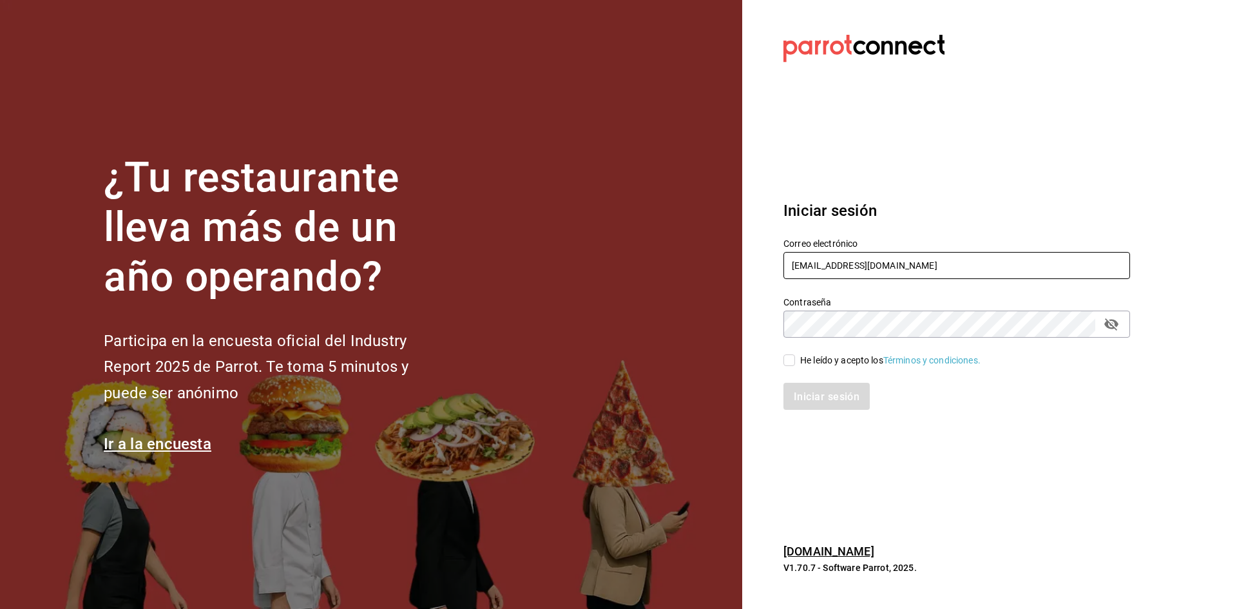
click at [818, 266] on input "[EMAIL_ADDRESS][DOMAIN_NAME]" at bounding box center [957, 265] width 347 height 27
type input "[EMAIL_ADDRESS][DOMAIN_NAME]"
click at [788, 361] on input "He leído y acepto los Términos y condiciones." at bounding box center [790, 360] width 12 height 12
checkbox input "true"
click at [806, 398] on font "Iniciar sesión" at bounding box center [828, 396] width 66 height 12
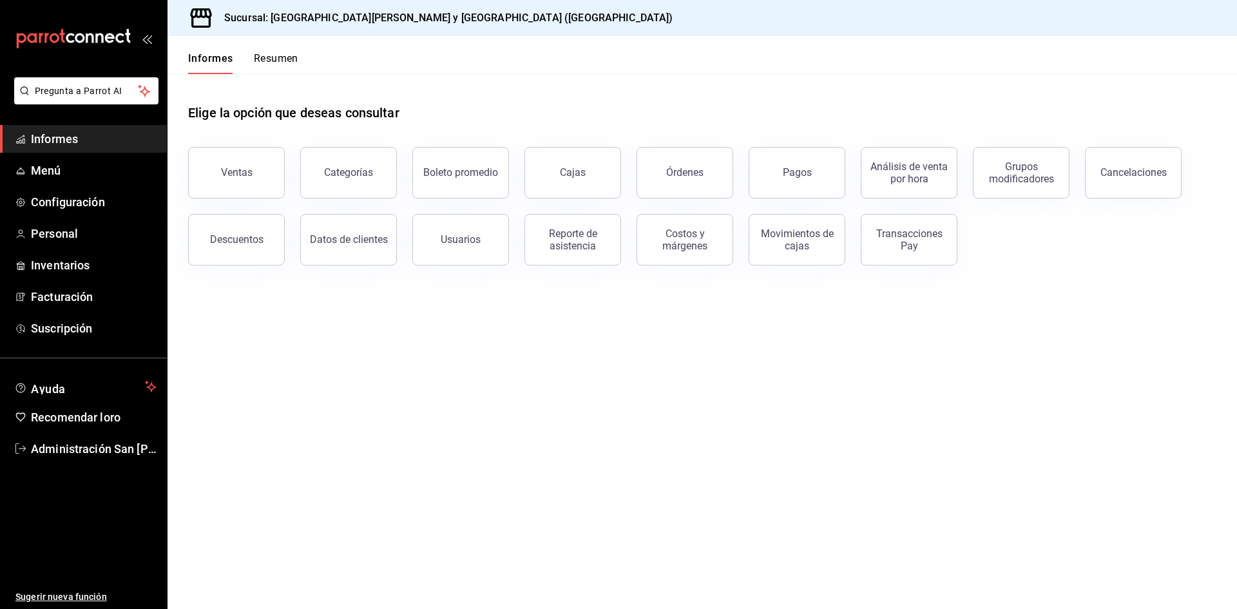
click at [273, 63] on font "Resumen" at bounding box center [276, 58] width 44 height 12
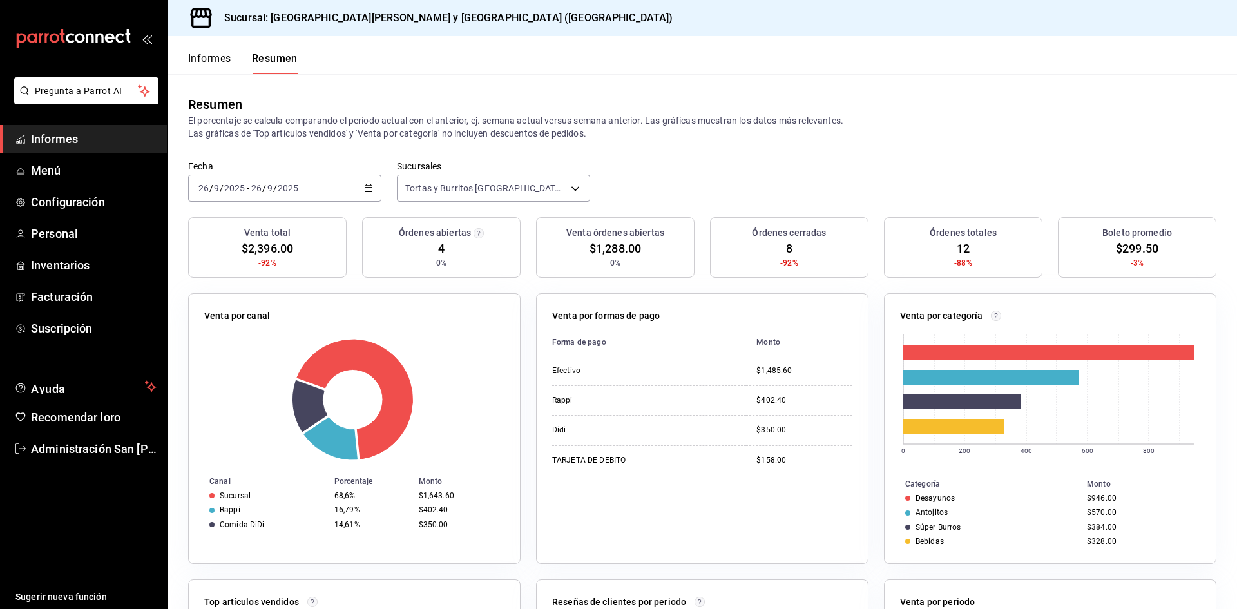
click at [335, 197] on div "[DATE] [DATE] - [DATE] [DATE]" at bounding box center [284, 188] width 193 height 27
click at [238, 377] on font "Rango de fechas" at bounding box center [233, 372] width 68 height 10
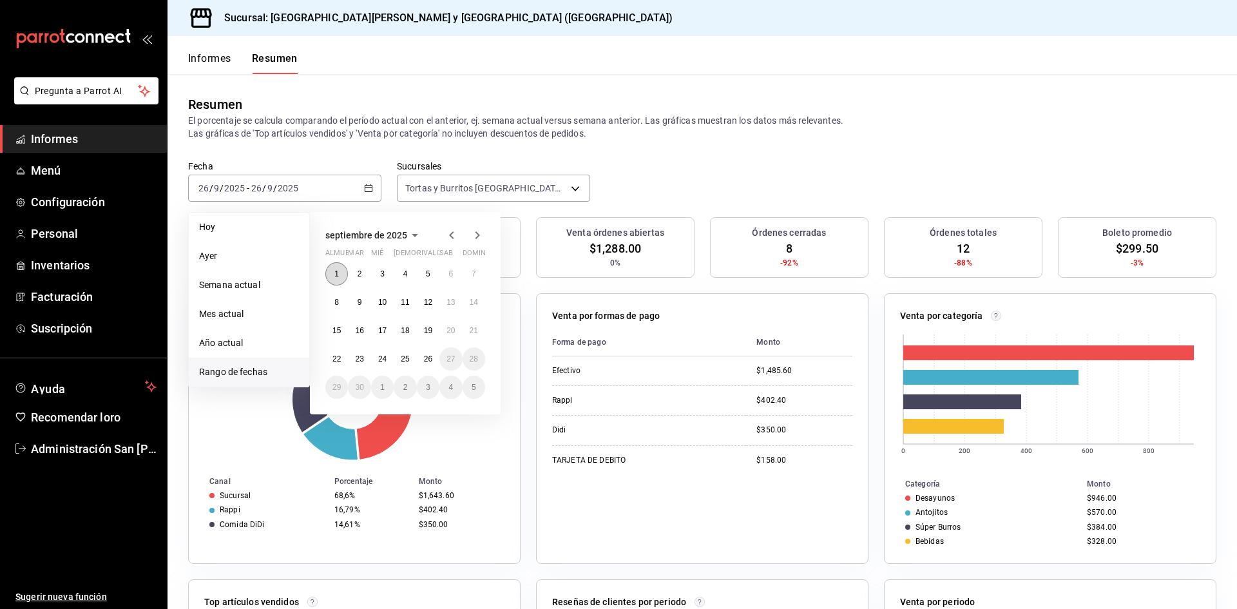
click at [336, 272] on font "1" at bounding box center [336, 273] width 5 height 9
click at [406, 362] on font "25" at bounding box center [405, 358] width 8 height 9
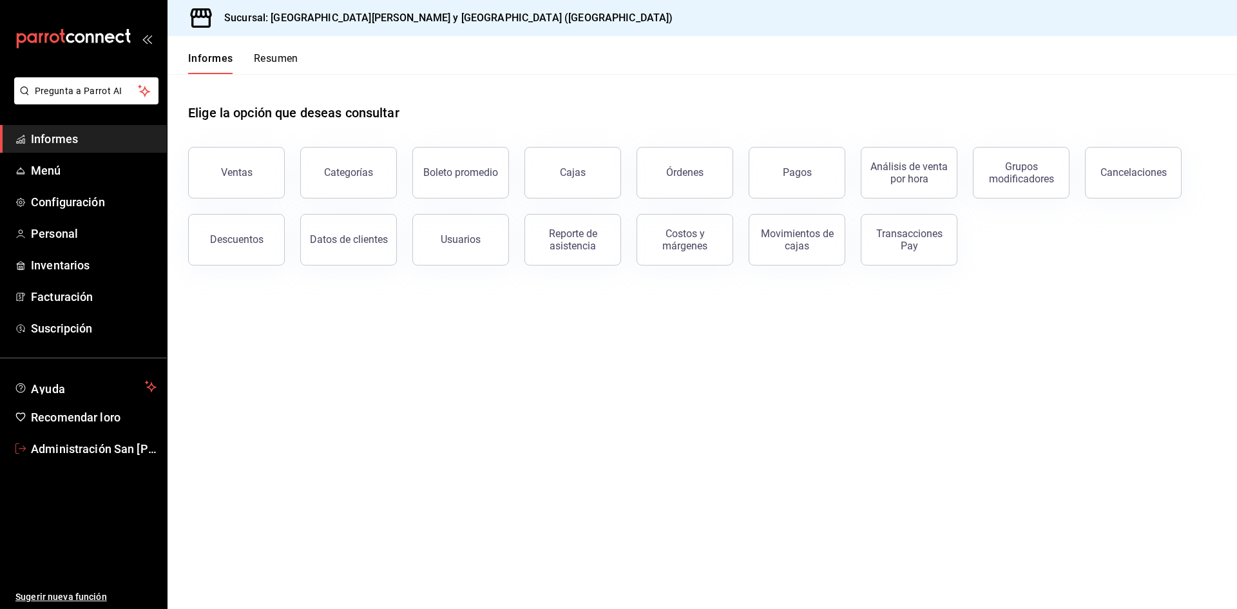
click at [71, 449] on font "Administración San Benito" at bounding box center [129, 449] width 196 height 14
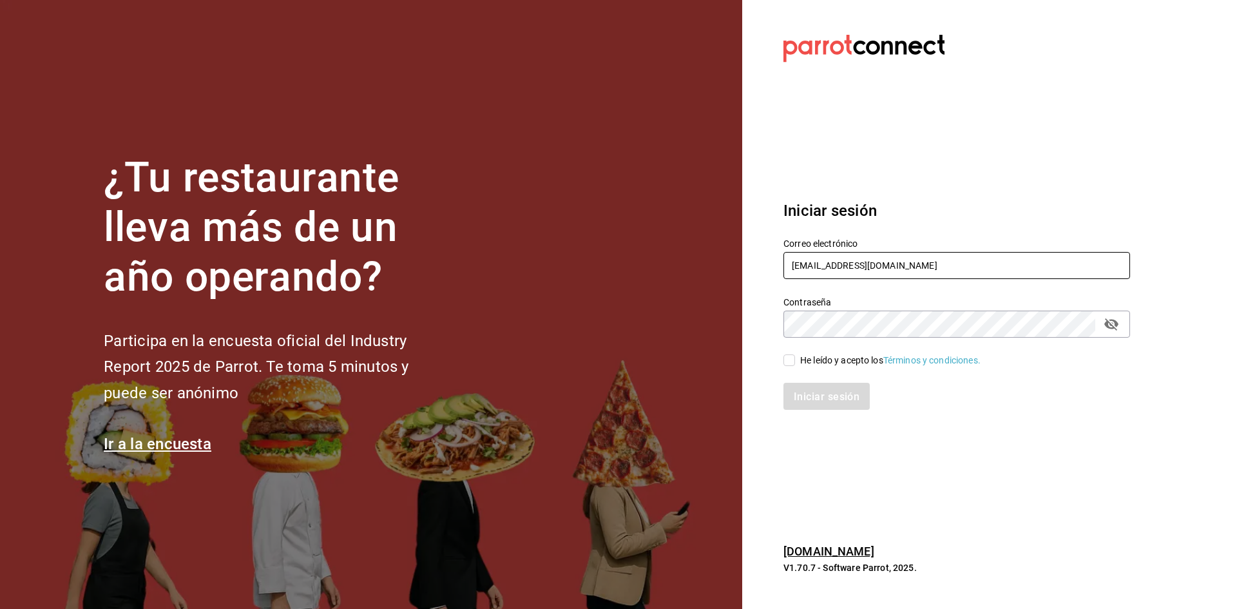
drag, startPoint x: 817, startPoint y: 264, endPoint x: 817, endPoint y: 272, distance: 8.4
click at [817, 272] on input "sushizoneexpress@gmail.com" at bounding box center [957, 265] width 347 height 27
type input "administracion@sushizone.com"
click at [817, 355] on font "He leído y acepto los" at bounding box center [841, 360] width 83 height 10
click at [795, 354] on input "He leído y acepto los Términos y condiciones." at bounding box center [790, 360] width 12 height 12
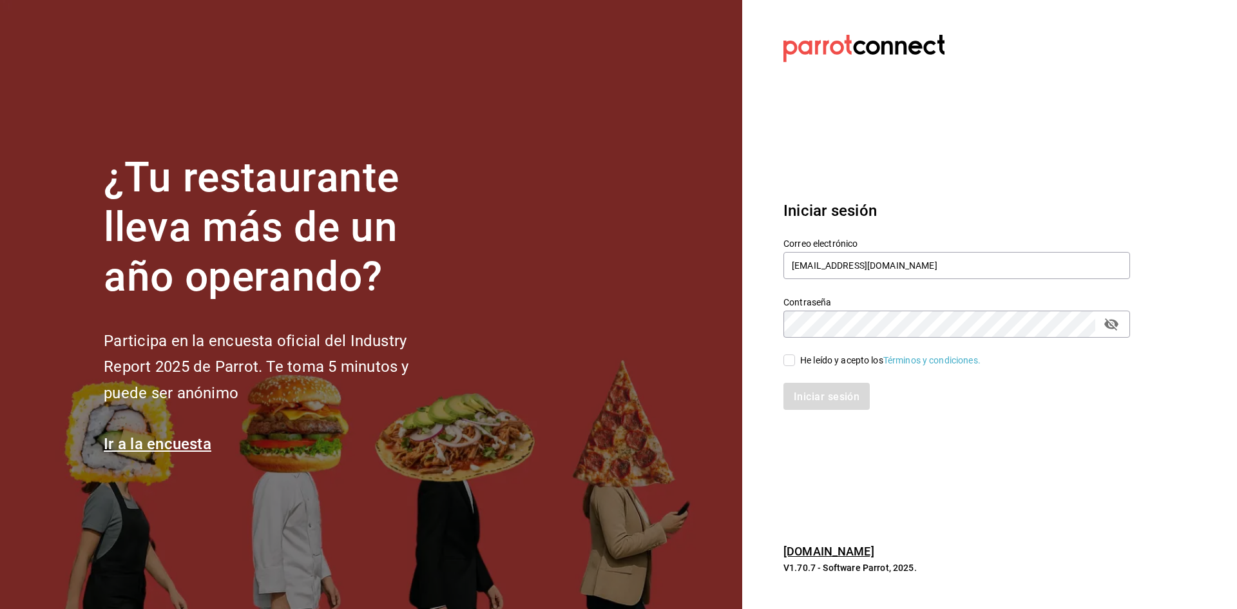
checkbox input "true"
click at [819, 399] on font "Iniciar sesión" at bounding box center [828, 396] width 66 height 12
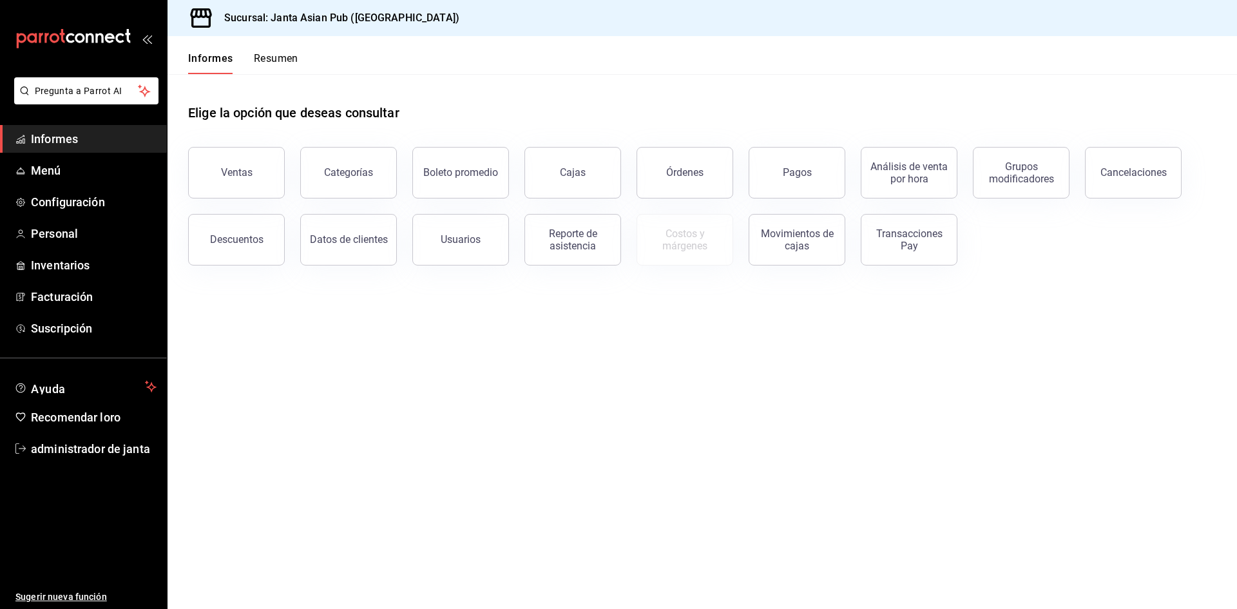
click at [280, 52] on font "Resumen" at bounding box center [276, 58] width 44 height 12
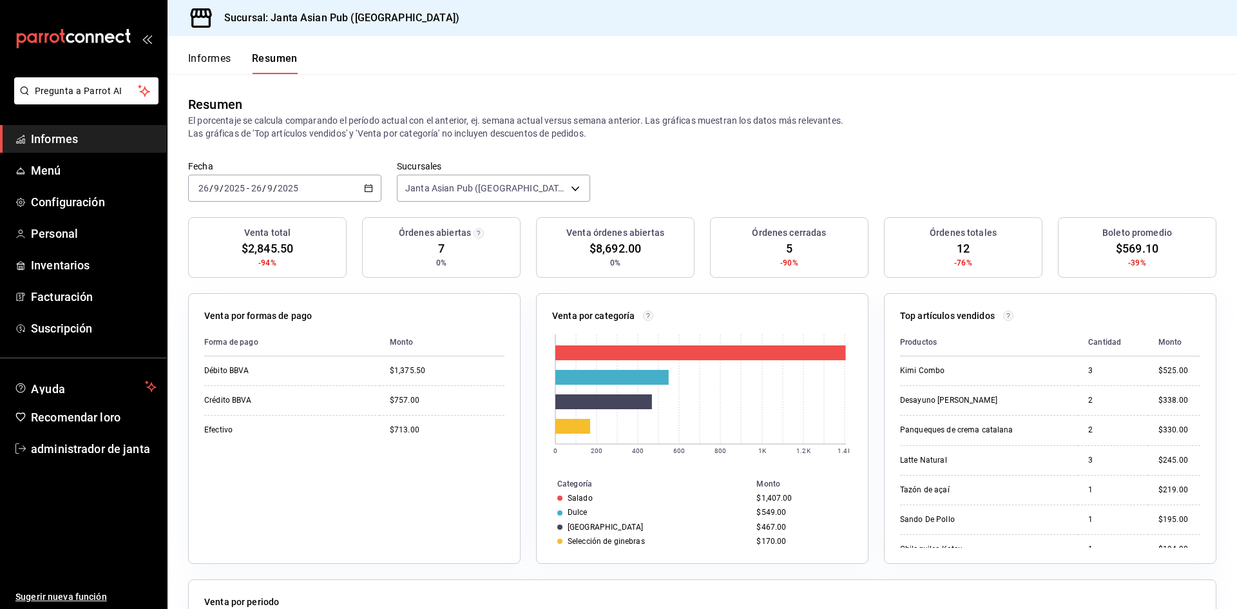
click at [345, 196] on div "[DATE] [DATE] - [DATE] [DATE]" at bounding box center [284, 188] width 193 height 27
click at [270, 367] on span "Rango de fechas" at bounding box center [249, 372] width 100 height 14
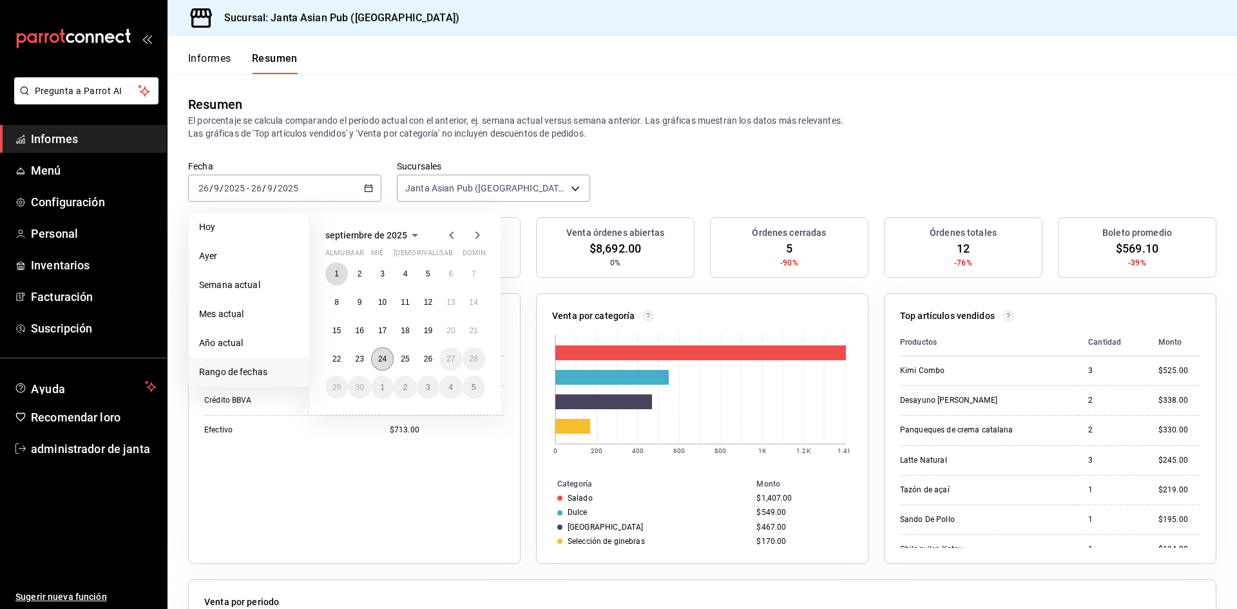
drag, startPoint x: 338, startPoint y: 272, endPoint x: 393, endPoint y: 355, distance: 99.6
click at [338, 274] on font "1" at bounding box center [336, 273] width 5 height 9
click at [402, 358] on font "25" at bounding box center [405, 358] width 8 height 9
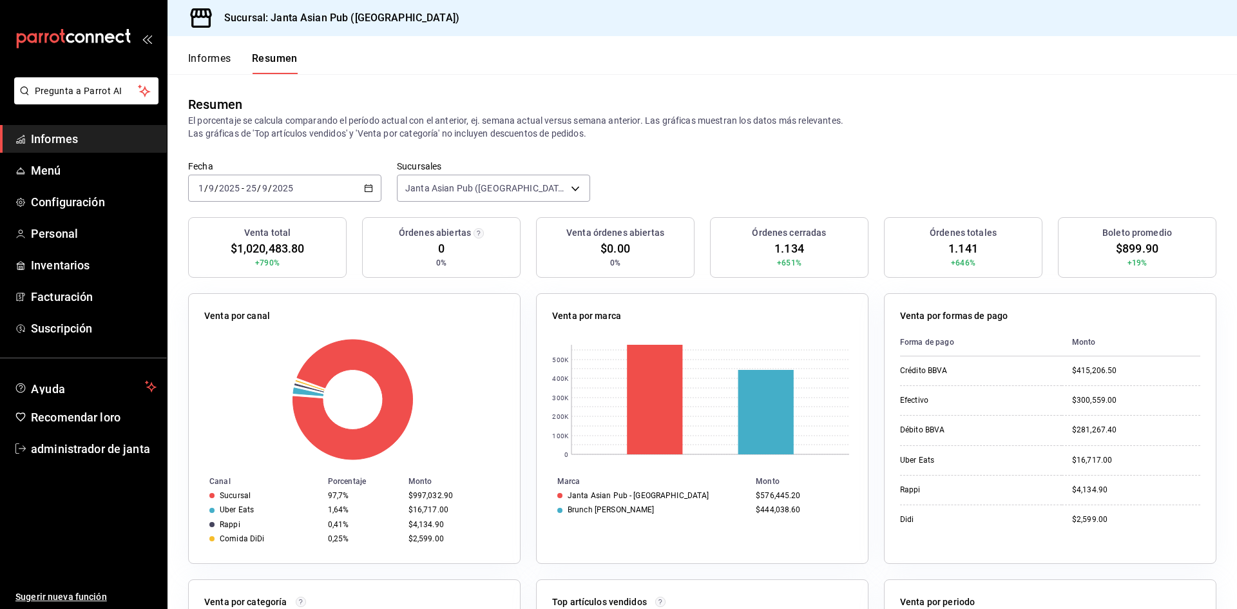
click at [309, 189] on div "[DATE] [DATE] - [DATE] [DATE]" at bounding box center [284, 188] width 193 height 27
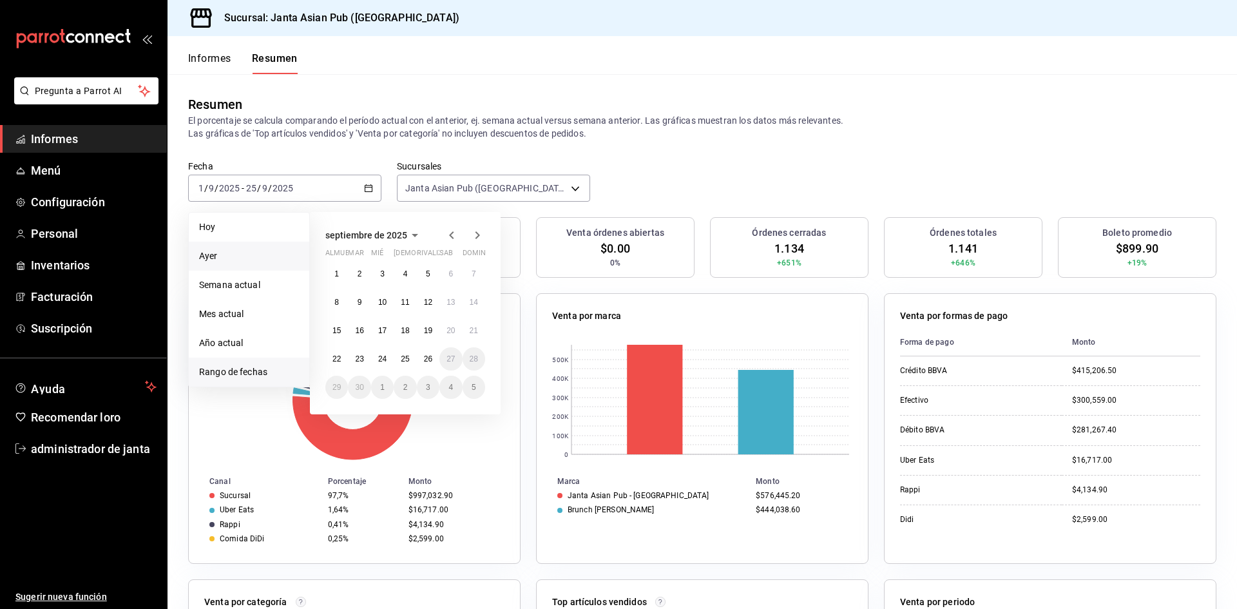
click at [224, 254] on span "Ayer" at bounding box center [249, 256] width 100 height 14
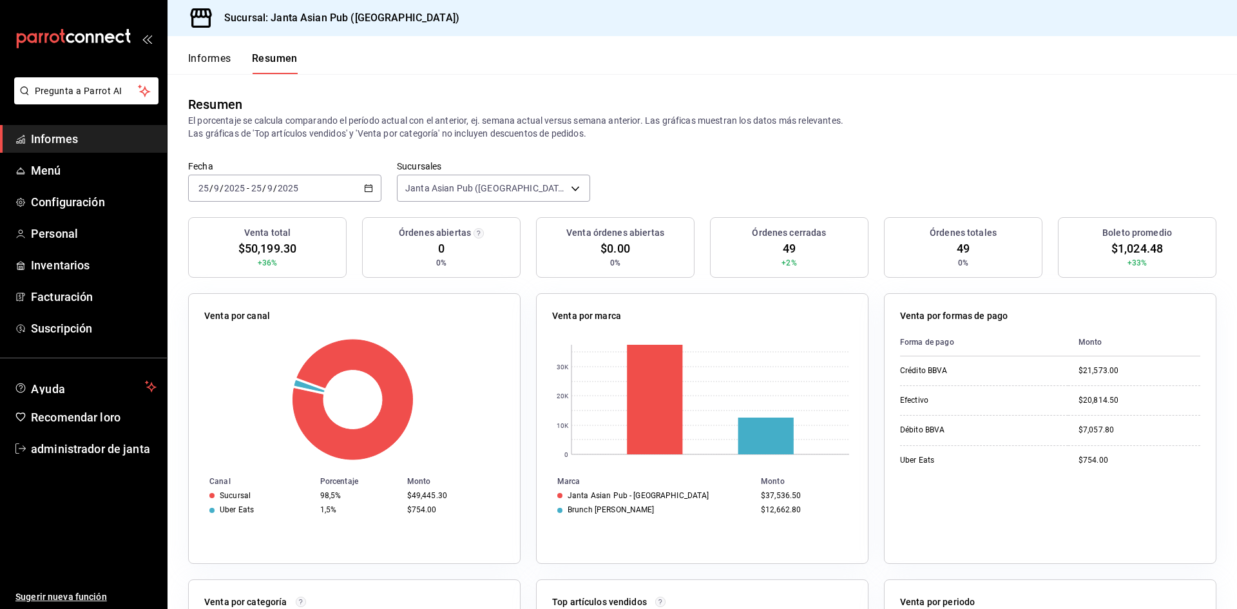
click at [59, 146] on span "Informes" at bounding box center [94, 138] width 126 height 17
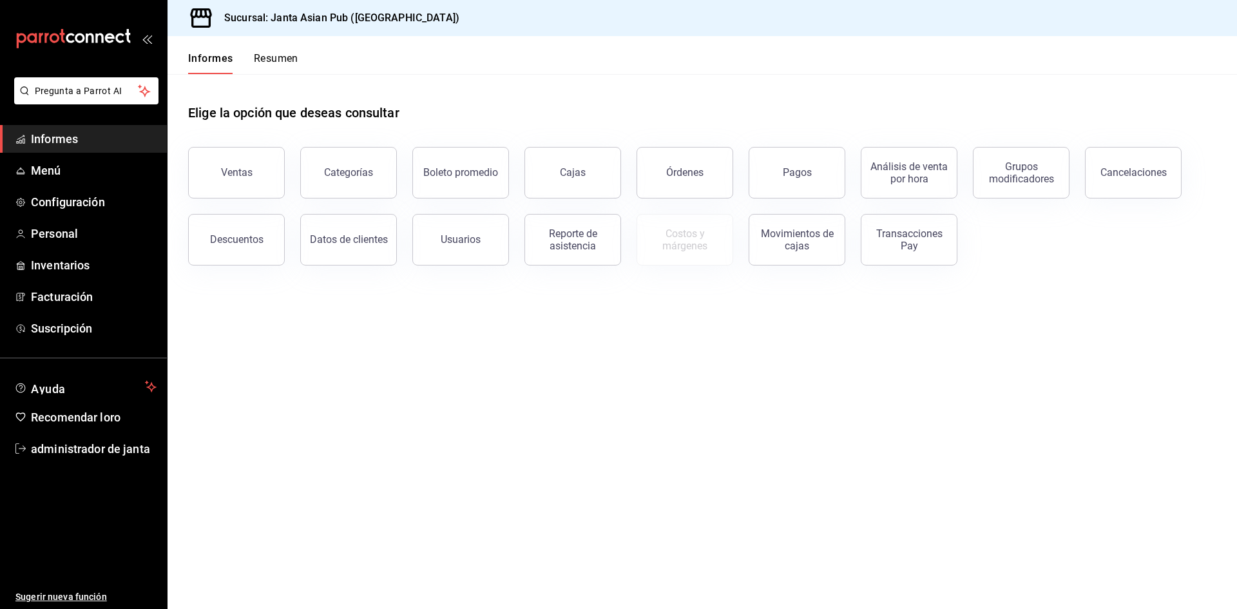
click at [802, 175] on font "Pagos" at bounding box center [797, 172] width 29 height 12
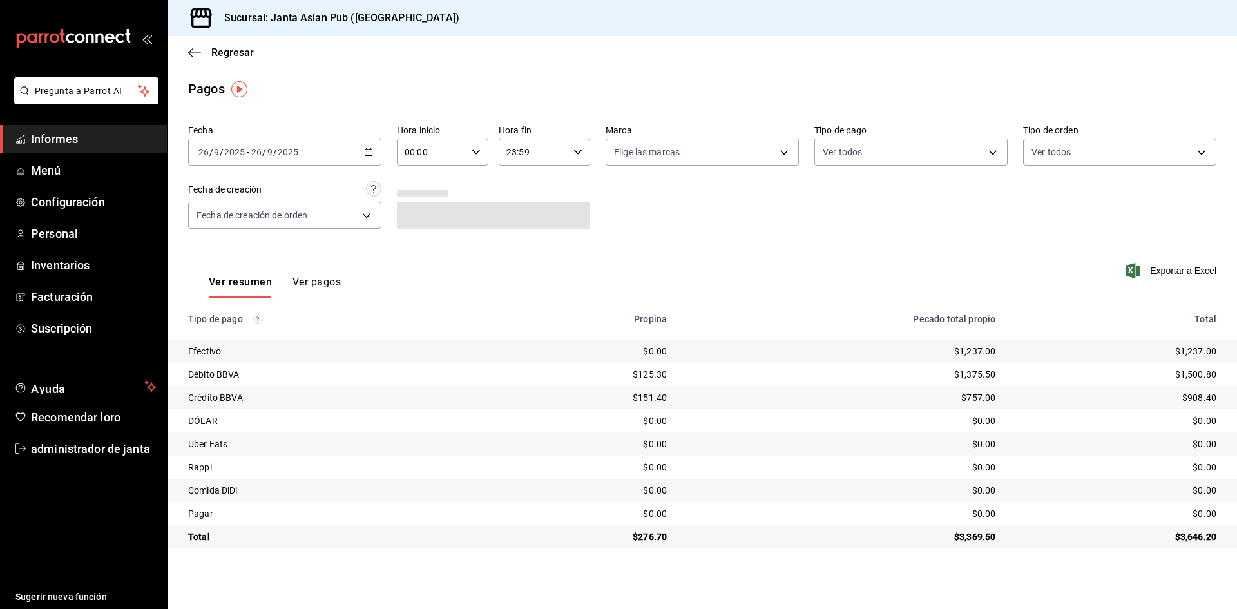
click at [289, 153] on input "2025" at bounding box center [288, 152] width 22 height 10
click at [232, 227] on li "Ayer" at bounding box center [249, 220] width 121 height 29
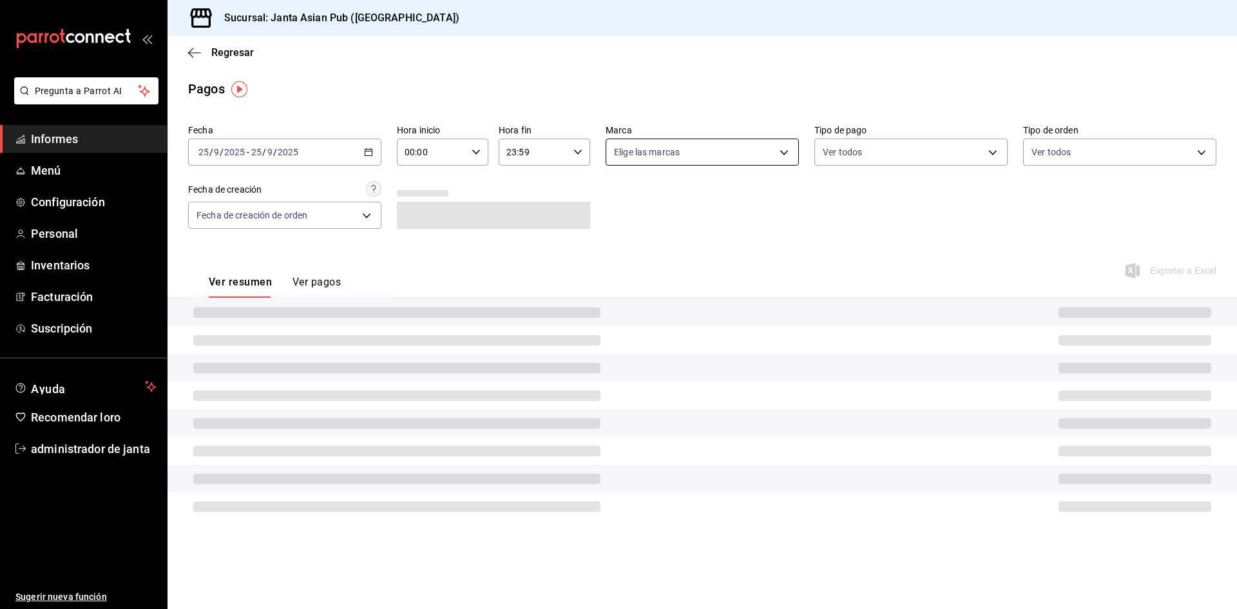
click at [738, 153] on body "Pregunta a Parrot AI Informes Menú Configuración Personal Inventarios Facturaci…" at bounding box center [618, 304] width 1237 height 609
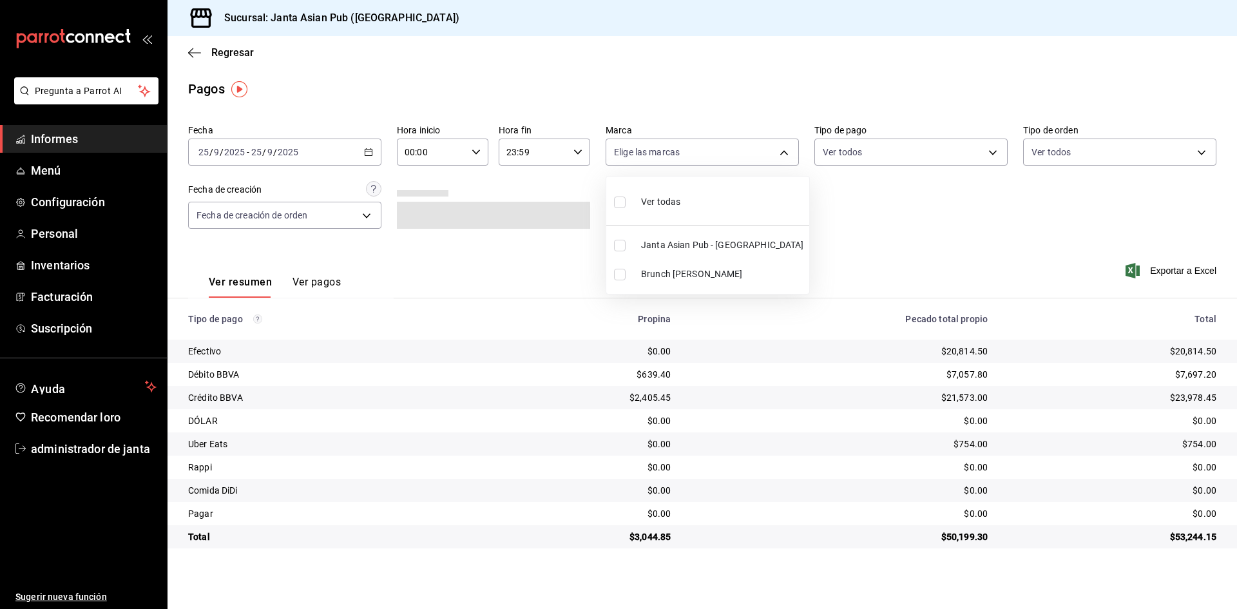
click at [677, 247] on font "Janta Asian Pub - [GEOGRAPHIC_DATA]" at bounding box center [722, 245] width 163 height 10
type input "1db30118-5670-46c3-9d09-b77bd7bb8fe6"
checkbox input "true"
